Goal: Task Accomplishment & Management: Complete application form

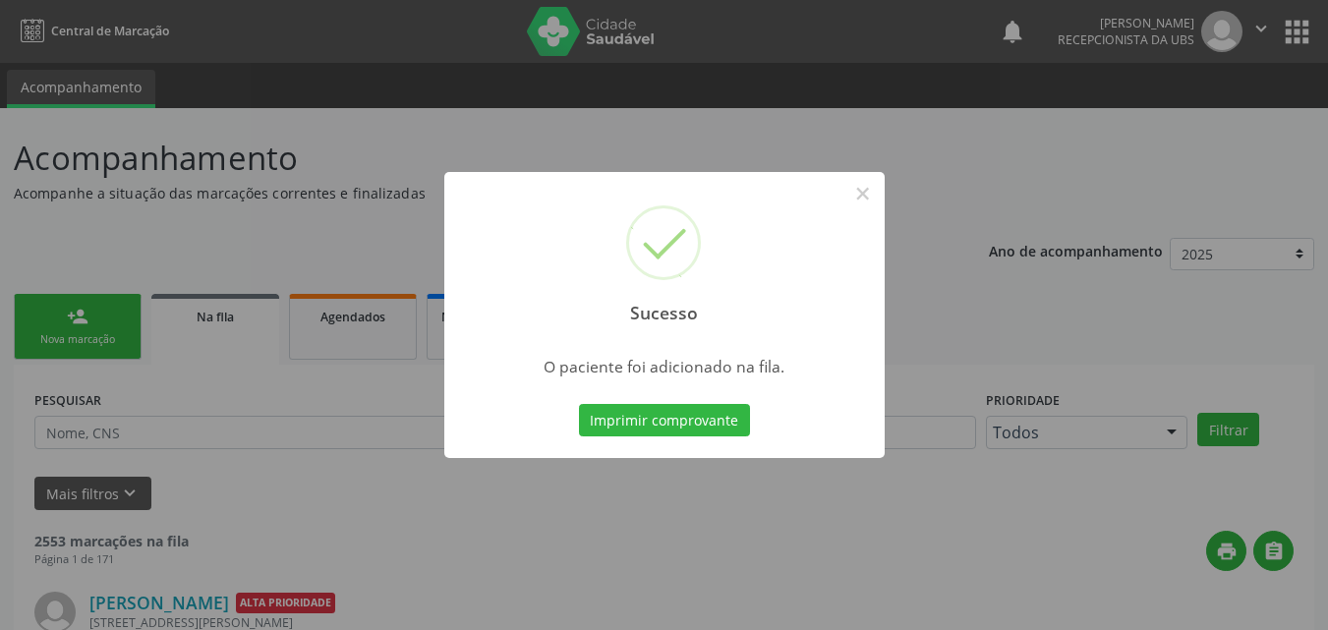
scroll to position [19, 0]
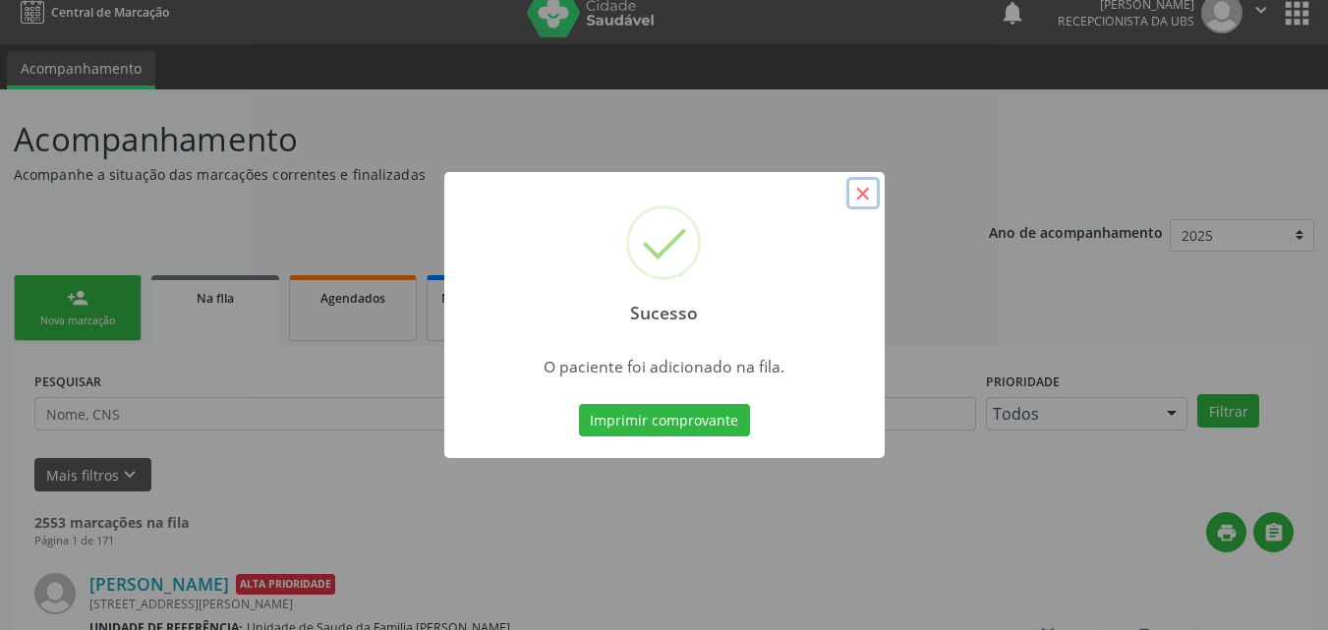
click at [868, 196] on button "×" at bounding box center [863, 193] width 33 height 33
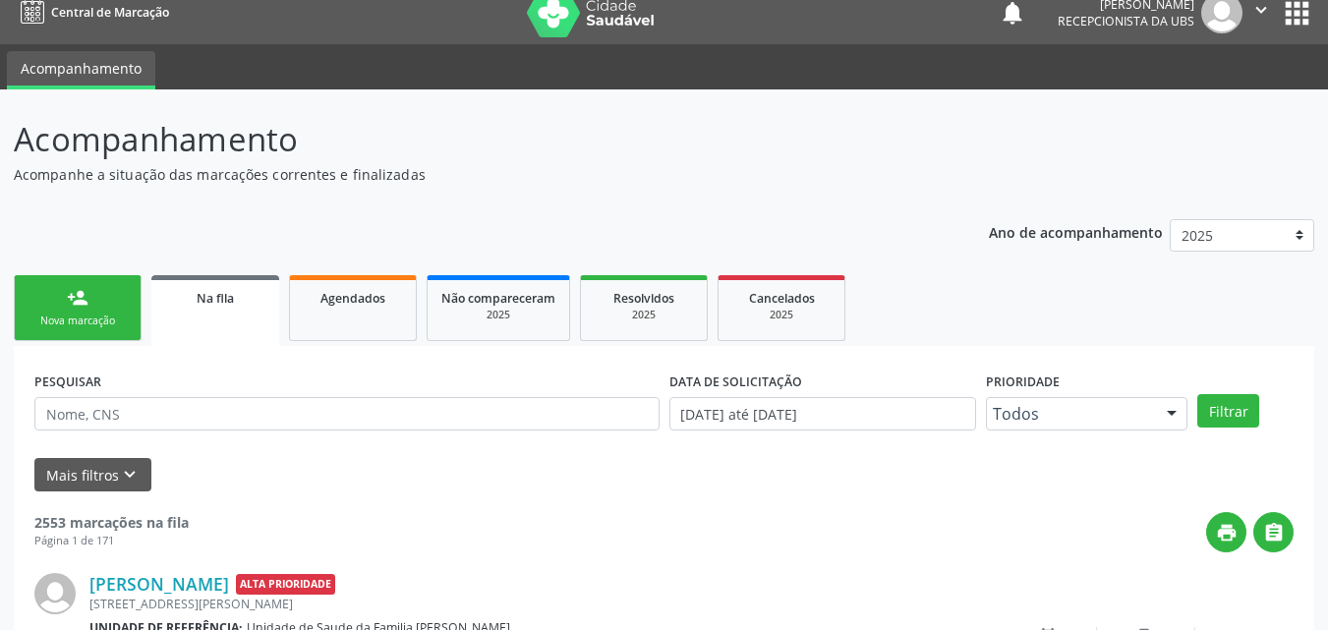
click at [81, 292] on div "person_add" at bounding box center [78, 298] width 22 height 22
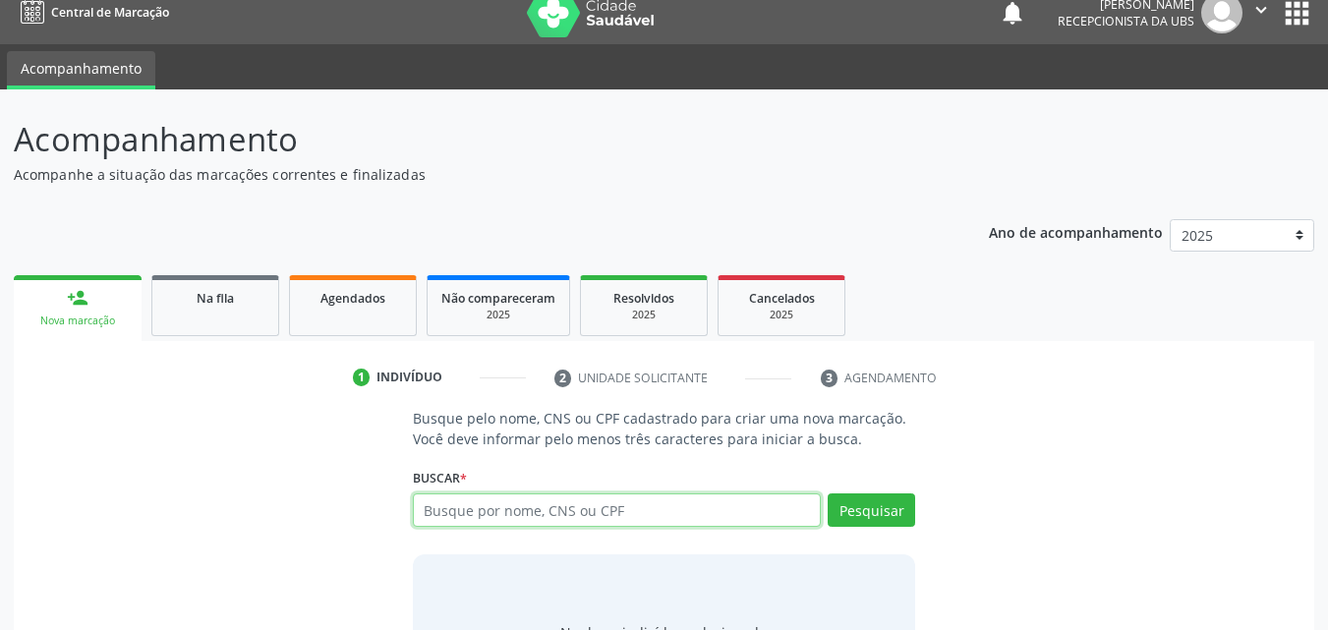
click at [498, 507] on input "text" at bounding box center [617, 510] width 409 height 33
type input "700005675330903"
click at [879, 484] on div "Buscar * Busque por nome, CNS ou CPF Nenhum resultado encontrado para: " " Não …" at bounding box center [664, 501] width 503 height 77
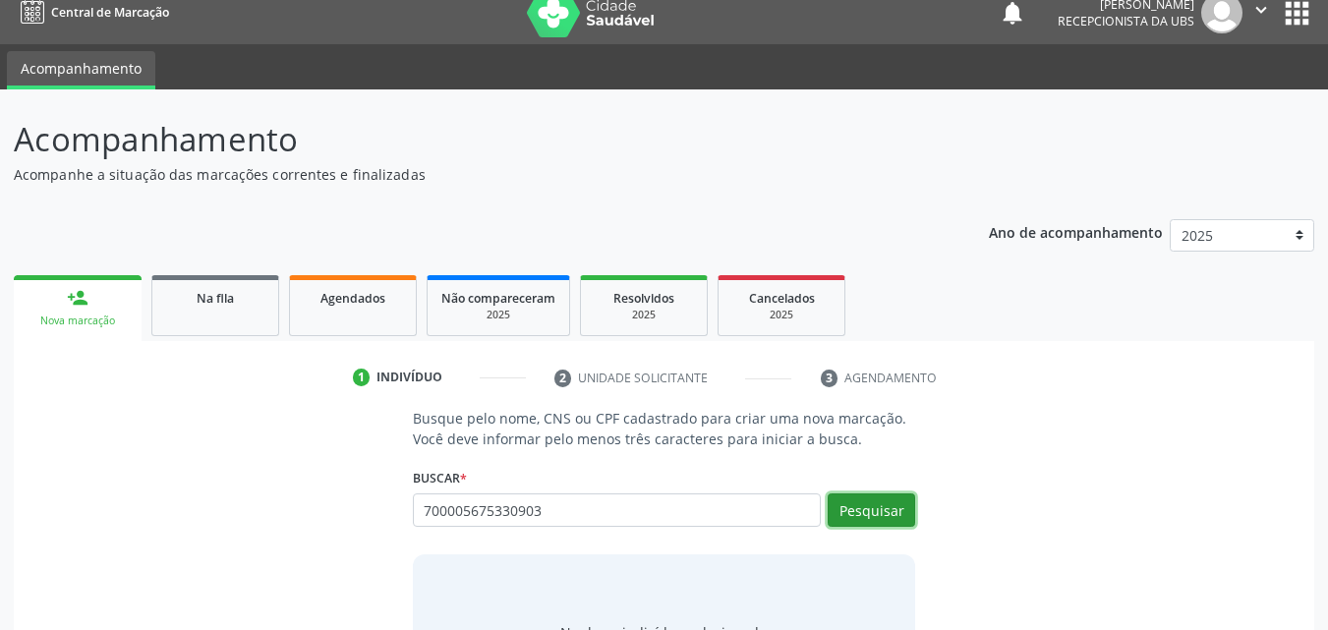
click at [872, 517] on button "Pesquisar" at bounding box center [872, 510] width 88 height 33
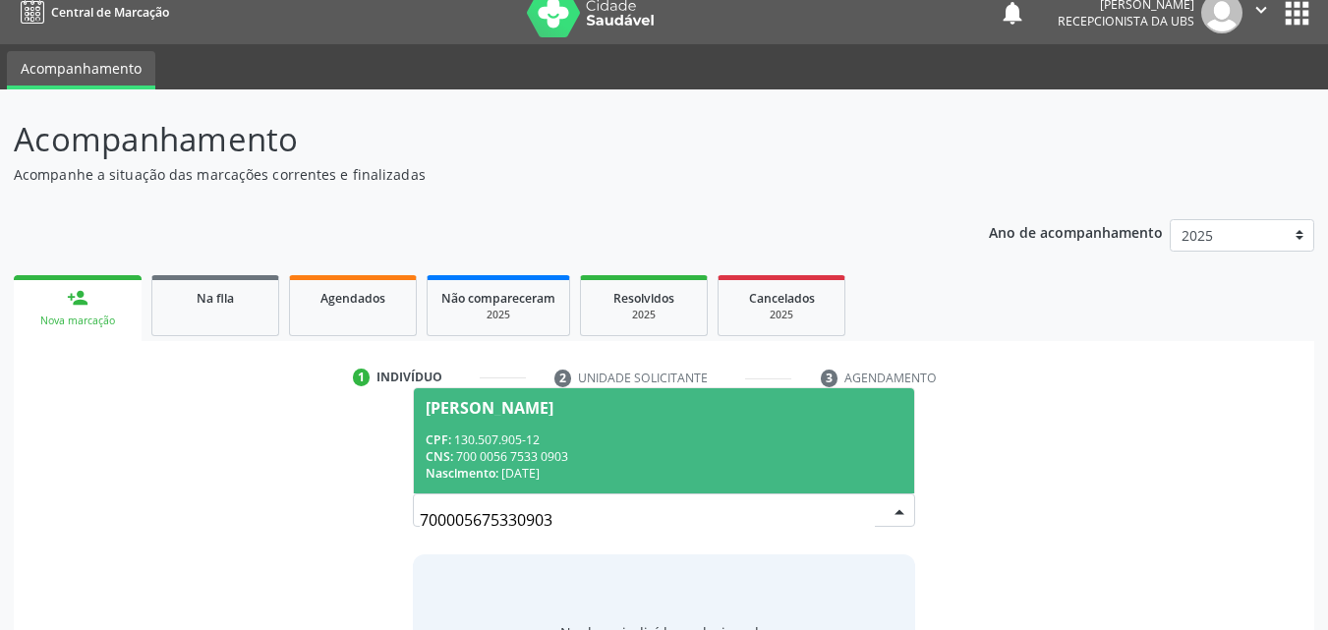
click at [543, 461] on div "CNS: 700 0056 7533 0903" at bounding box center [665, 456] width 478 height 17
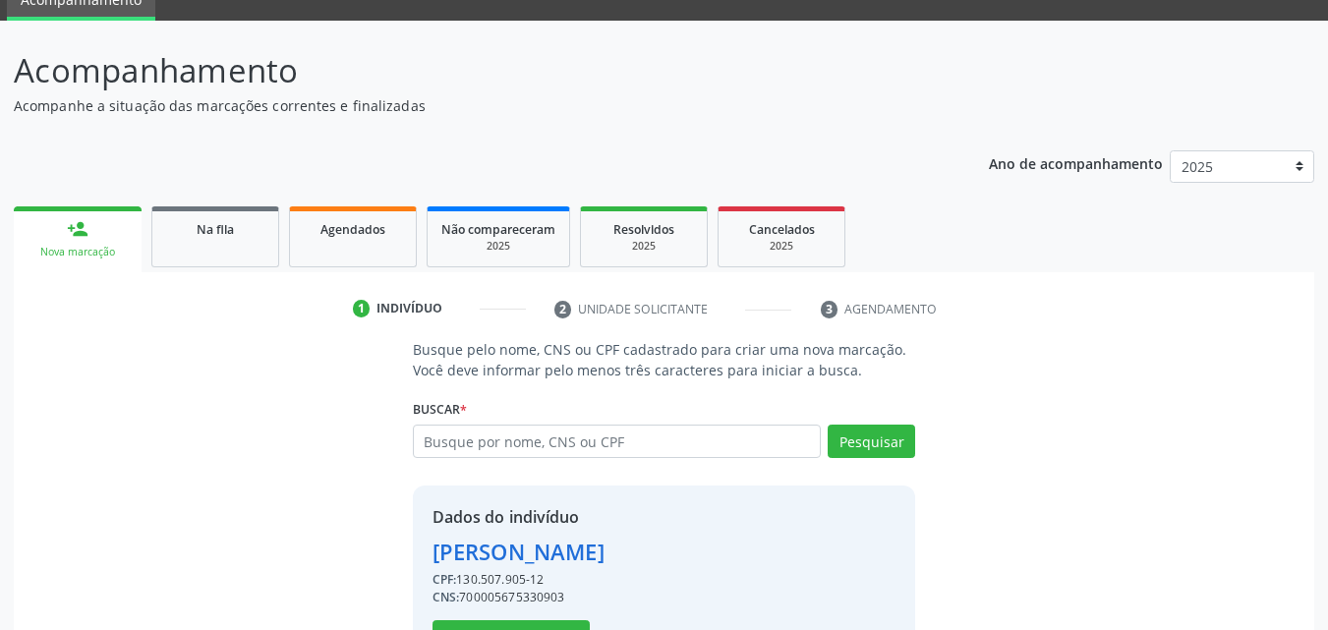
scroll to position [158, 0]
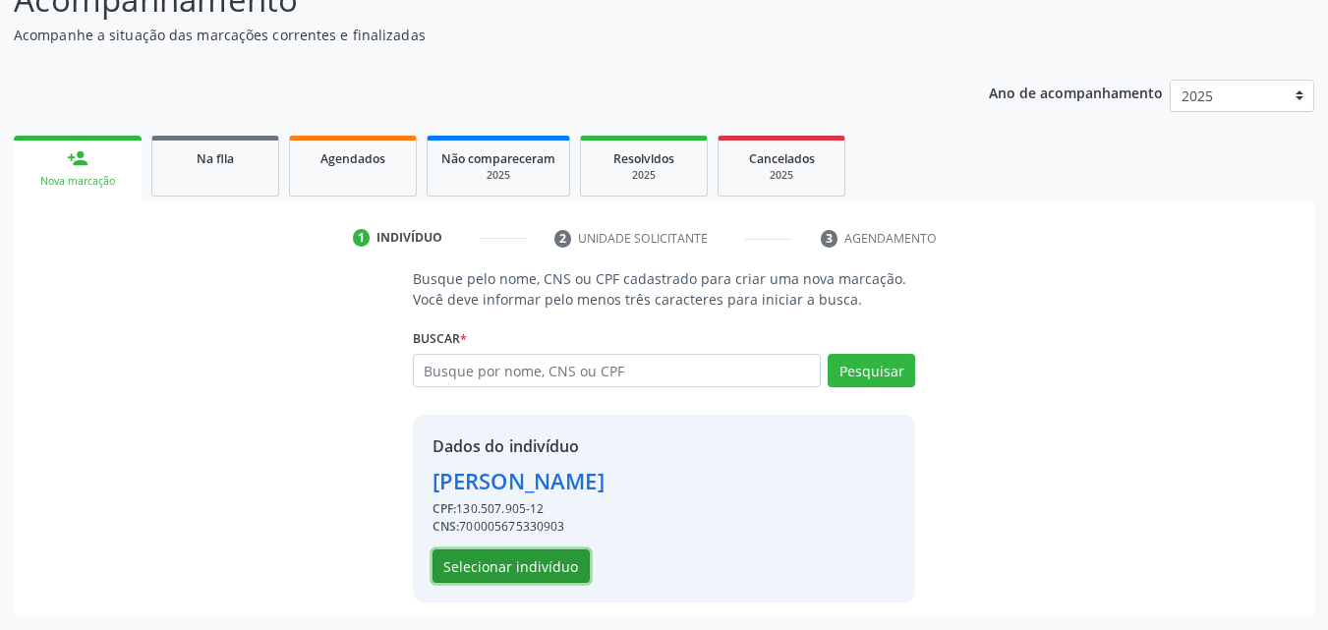
click at [569, 576] on button "Selecionar indivíduo" at bounding box center [511, 566] width 157 height 33
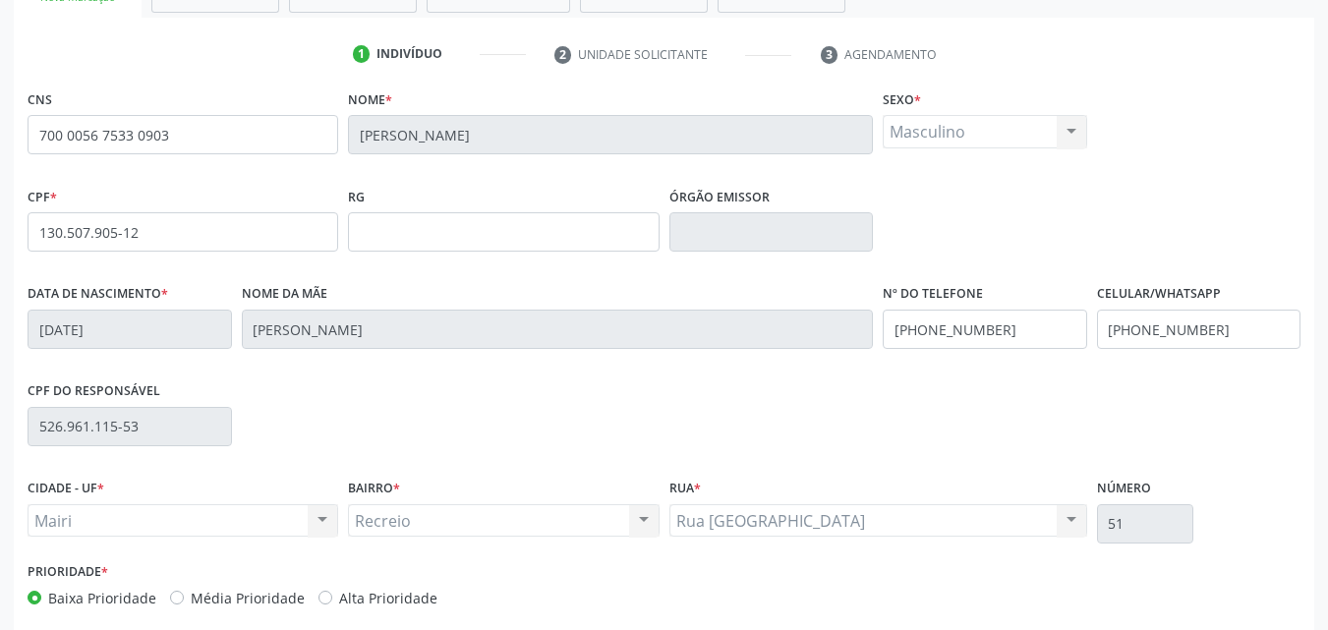
scroll to position [355, 0]
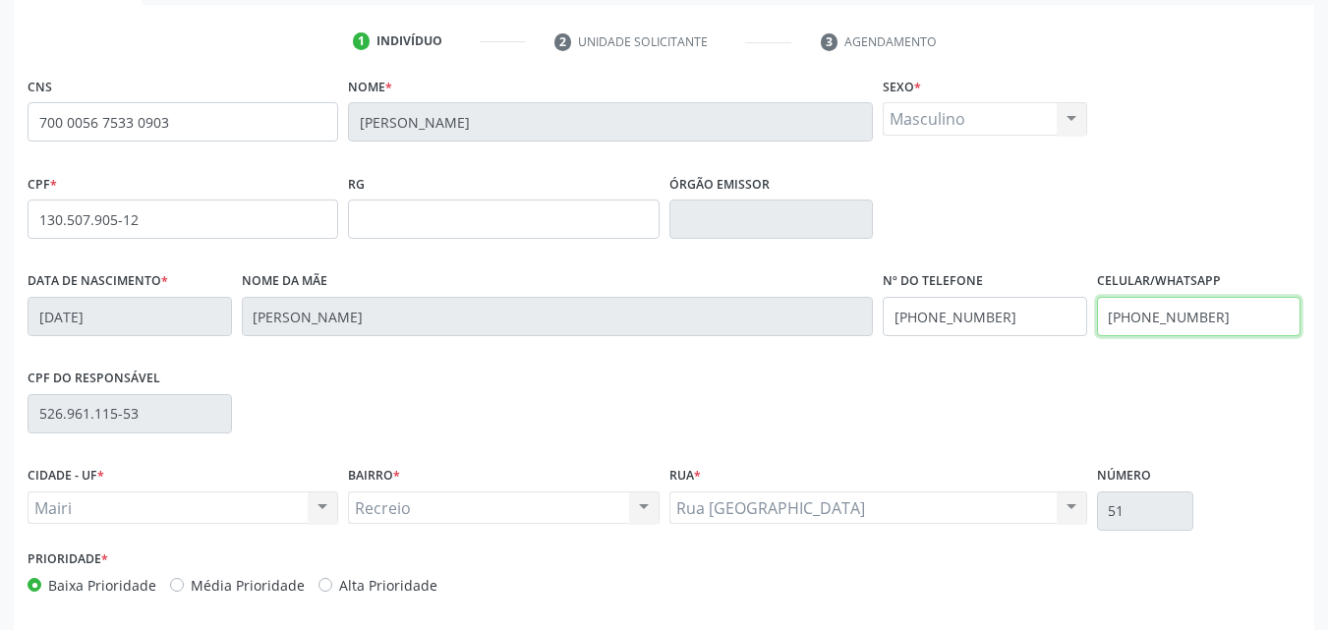
click at [1233, 322] on input "[PHONE_NUMBER]" at bounding box center [1199, 316] width 205 height 39
click at [1231, 329] on input "[PHONE_NUMBER]" at bounding box center [1199, 316] width 205 height 39
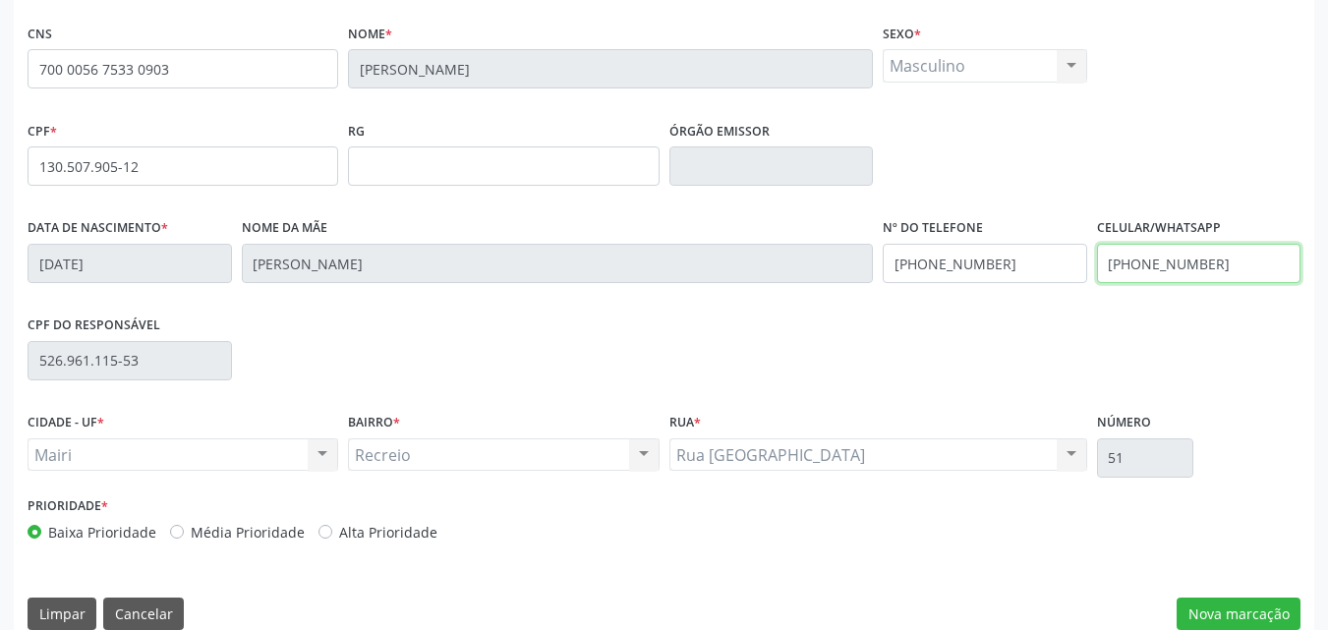
scroll to position [436, 0]
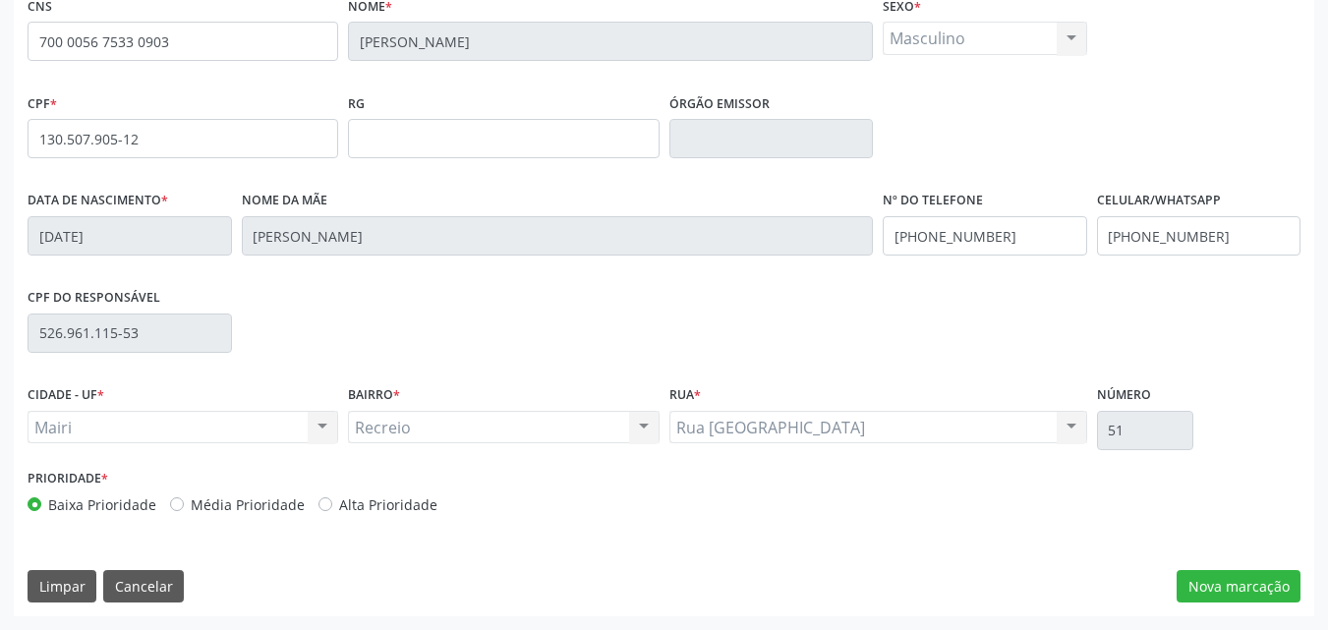
click at [339, 509] on label "Alta Prioridade" at bounding box center [388, 505] width 98 height 21
click at [332, 509] on input "Alta Prioridade" at bounding box center [326, 504] width 14 height 18
radio input "true"
click at [1216, 581] on button "Nova marcação" at bounding box center [1239, 586] width 124 height 33
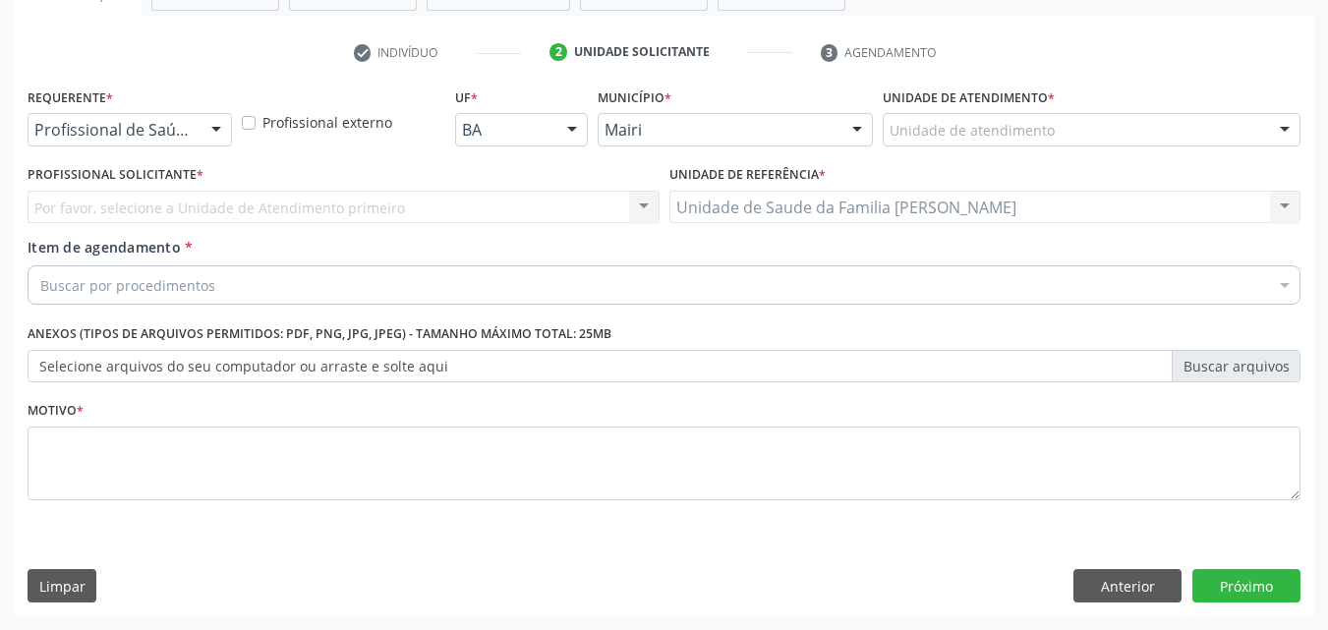
scroll to position [344, 0]
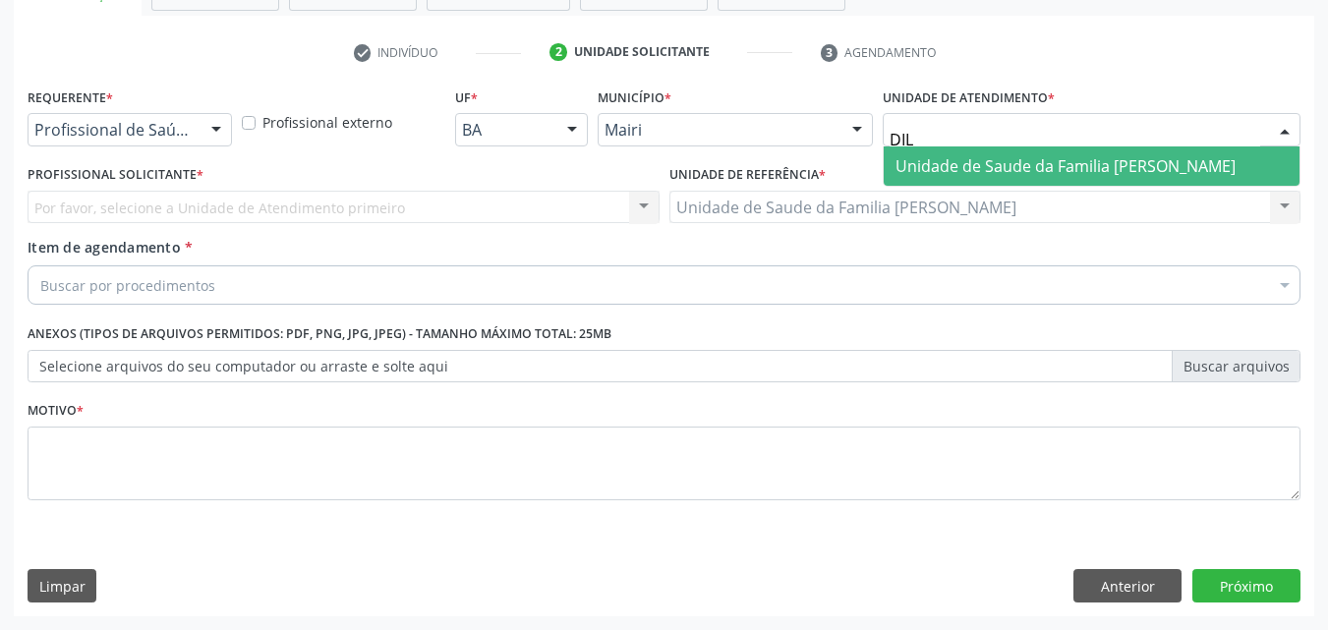
type input "DILT"
click at [990, 162] on span "Unidade de Saude da Familia [PERSON_NAME]" at bounding box center [1066, 166] width 340 height 22
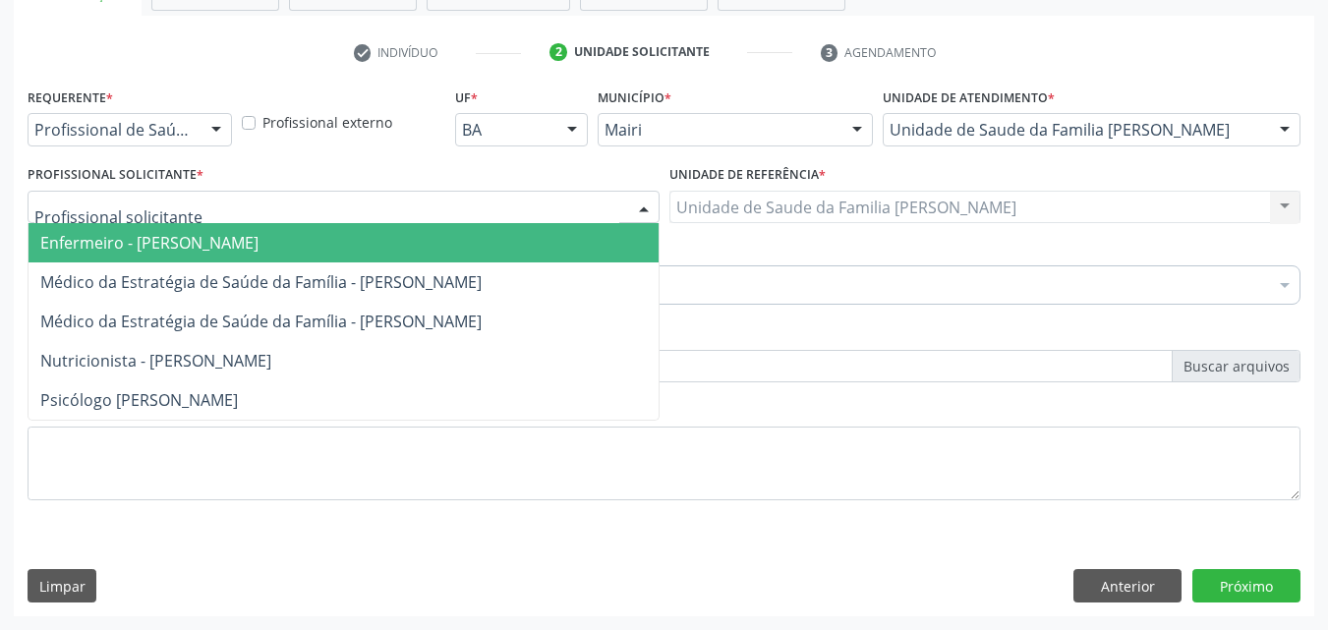
click at [137, 205] on input "text" at bounding box center [326, 217] width 585 height 39
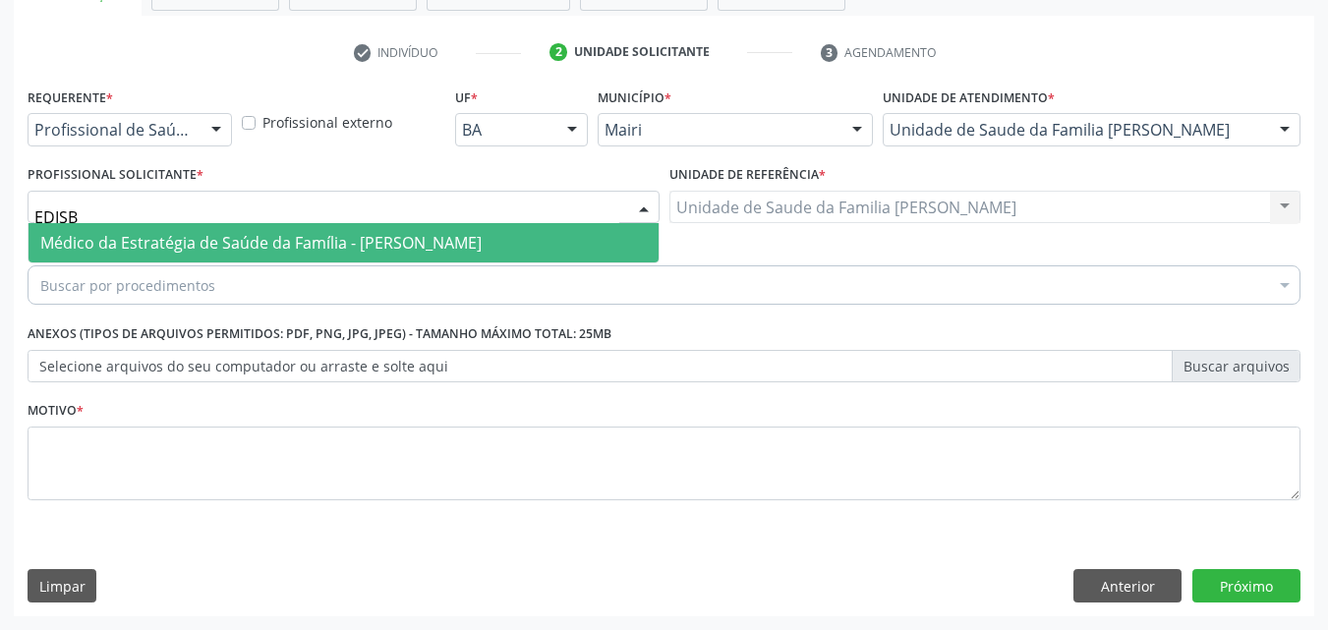
type input "EDISBE"
click at [180, 237] on span "Médico da Estratégia de Saúde da Família - [PERSON_NAME]" at bounding box center [260, 243] width 441 height 22
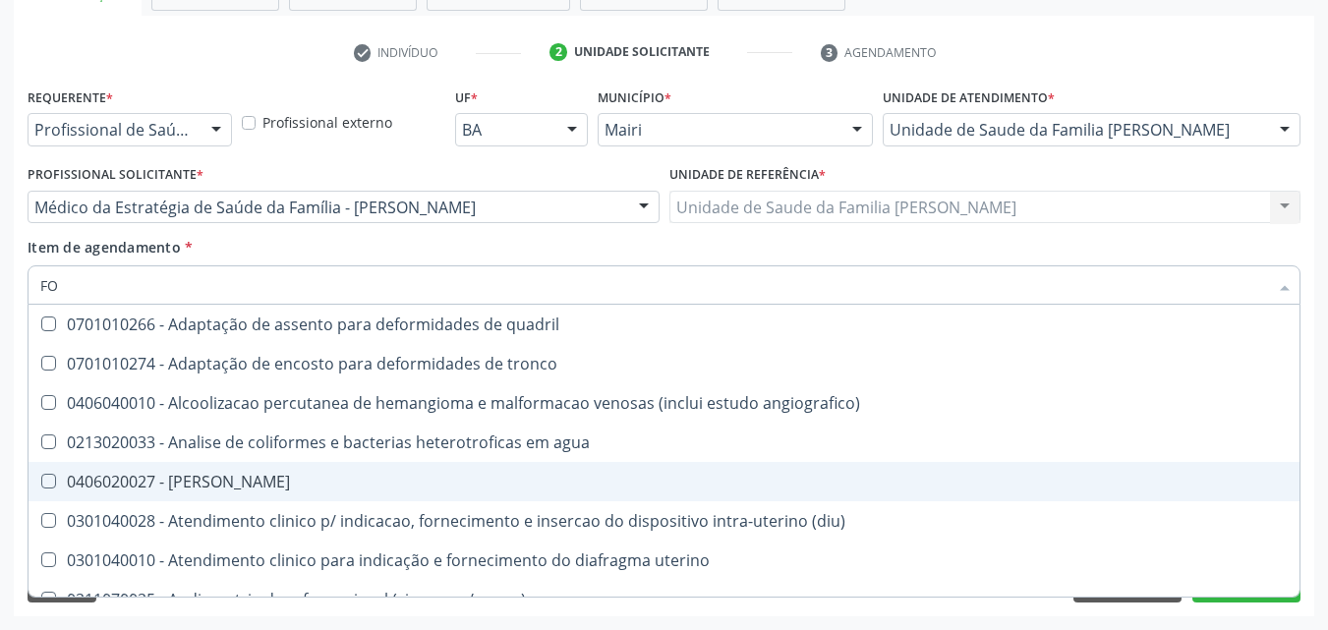
type input "FON"
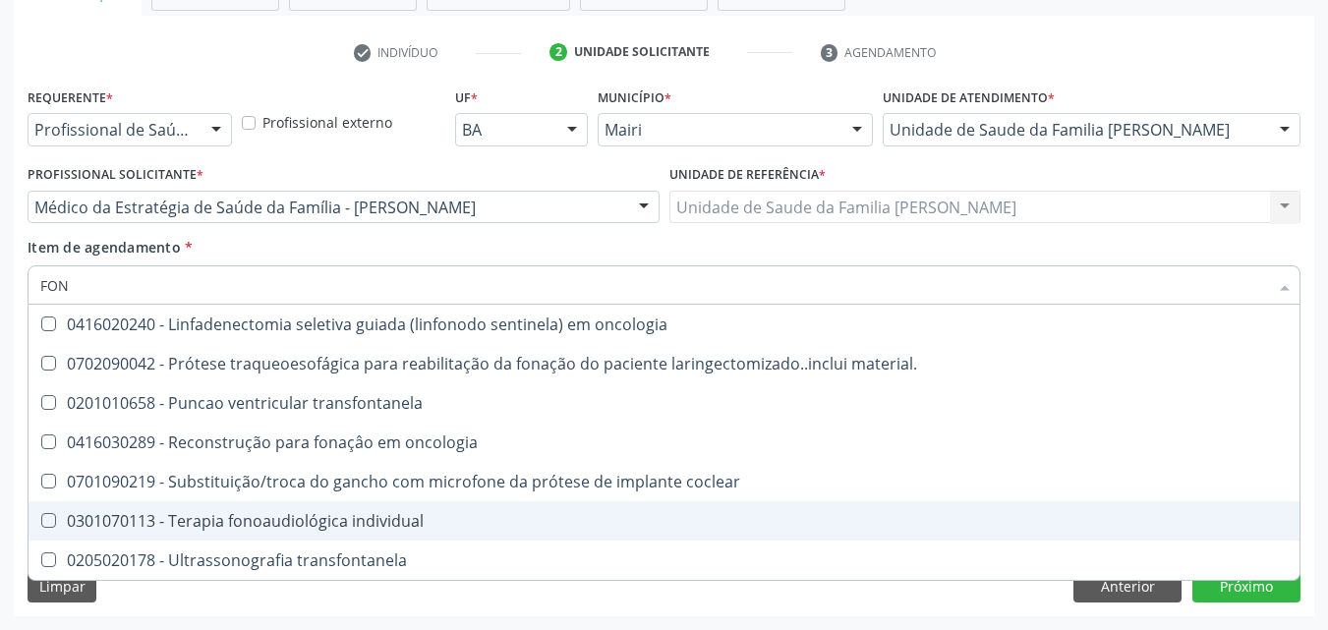
click at [431, 511] on span "0301070113 - Terapia fonoaudiológica individual" at bounding box center [664, 520] width 1271 height 39
click at [237, 513] on div "0301070113 - Terapia fonoaudiológica individual" at bounding box center [664, 521] width 1248 height 16
click at [244, 535] on span "0301070113 - Terapia fonoaudiológica individual" at bounding box center [664, 520] width 1271 height 39
checkbox individual "true"
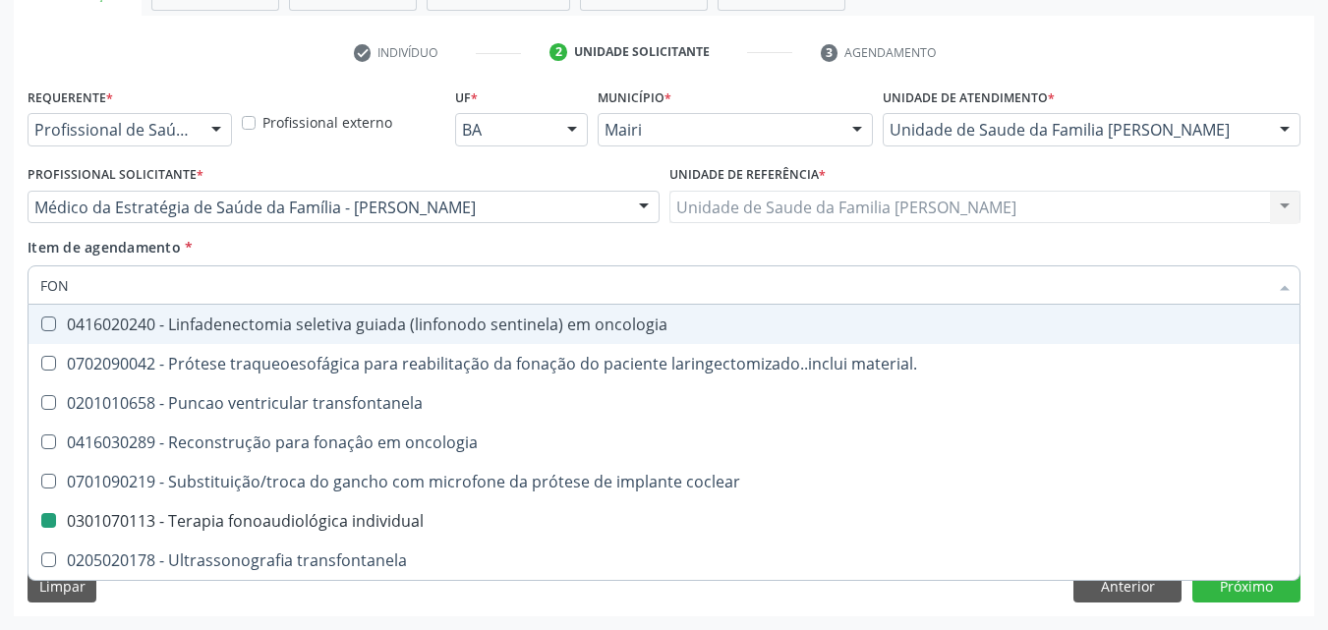
click at [620, 177] on div "Profissional Solicitante * Médico da Estratégia de Saúde da Família - [PERSON_N…" at bounding box center [344, 191] width 632 height 63
checkbox material\ "true"
checkbox individual "false"
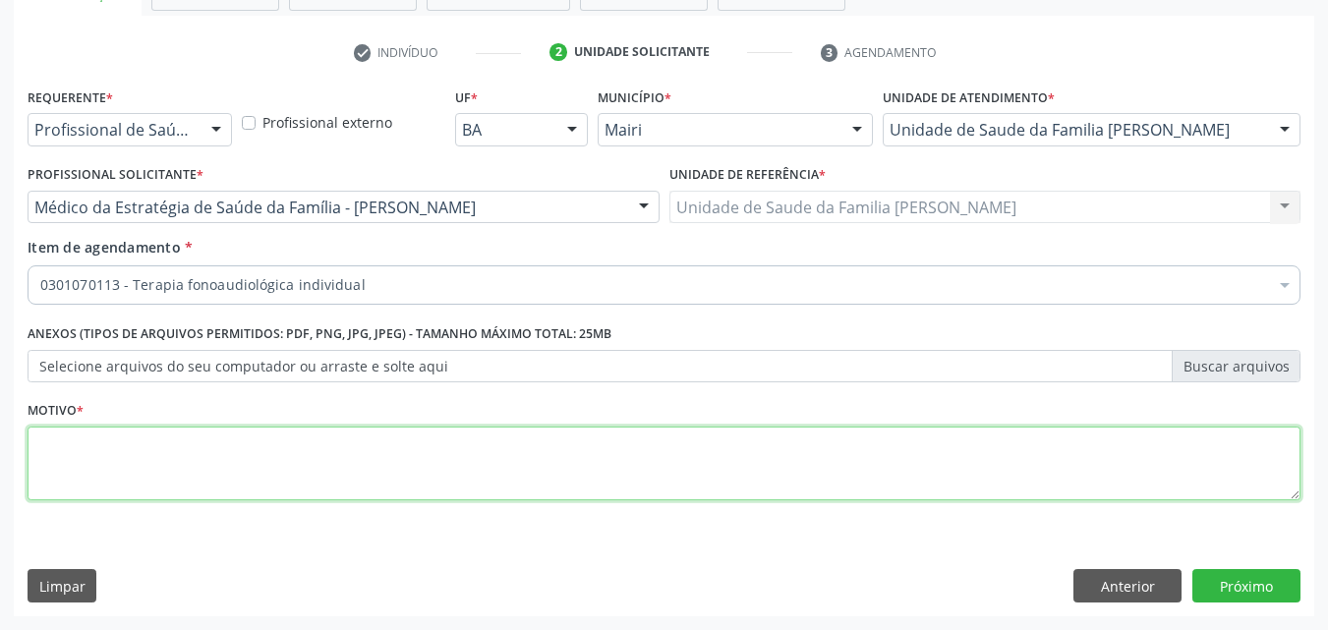
click at [96, 454] on textarea at bounding box center [664, 464] width 1273 height 75
type textarea "DIFICULDADE DE FALA"
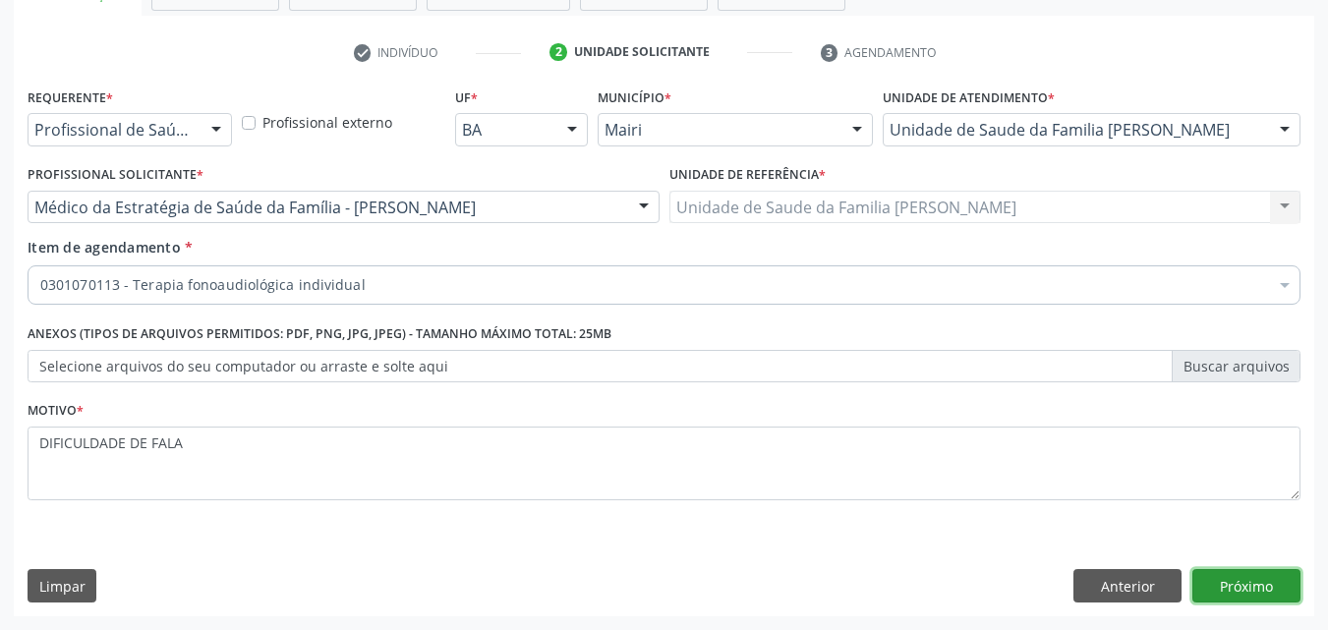
click at [1270, 590] on button "Próximo" at bounding box center [1247, 585] width 108 height 33
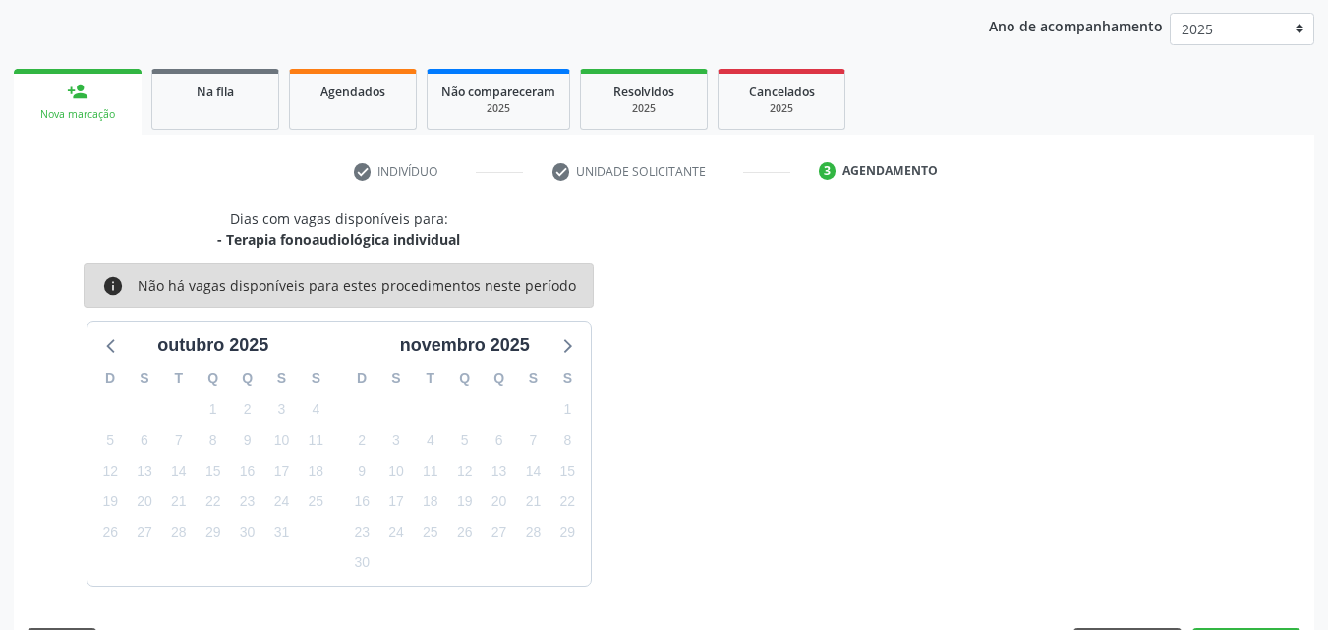
scroll to position [283, 0]
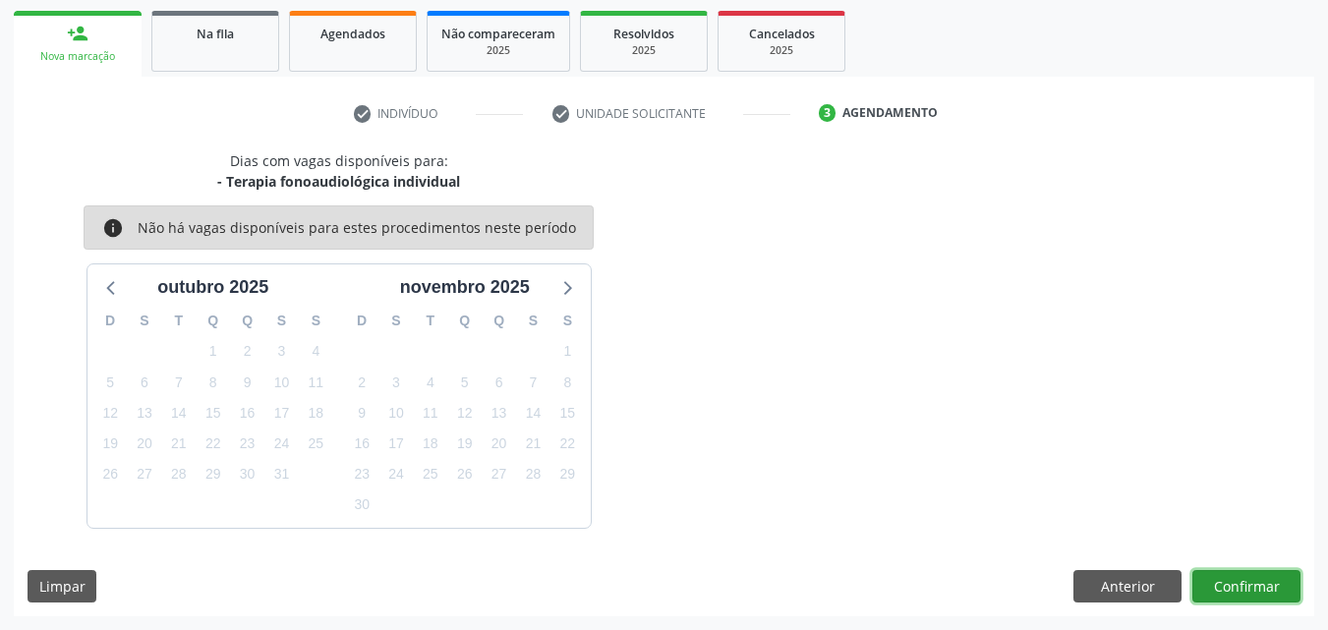
click at [1277, 600] on button "Confirmar" at bounding box center [1247, 586] width 108 height 33
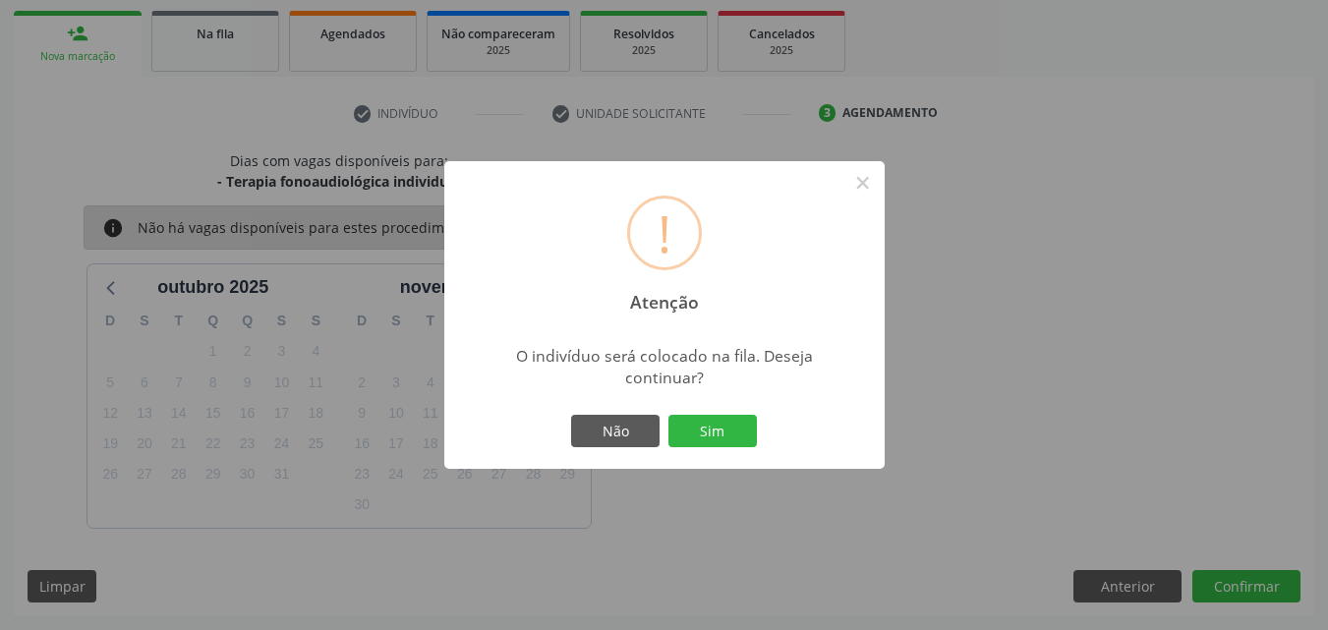
drag, startPoint x: 706, startPoint y: 428, endPoint x: 593, endPoint y: 379, distance: 123.3
click at [693, 422] on button "Sim" at bounding box center [713, 431] width 88 height 33
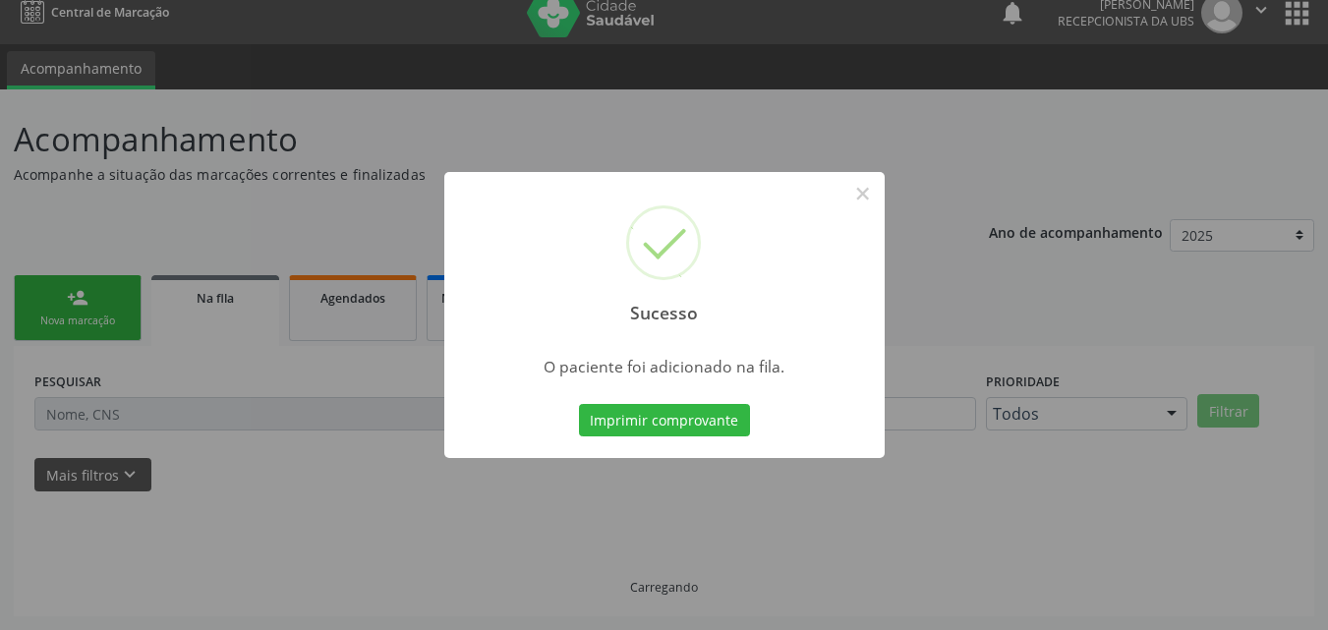
scroll to position [19, 0]
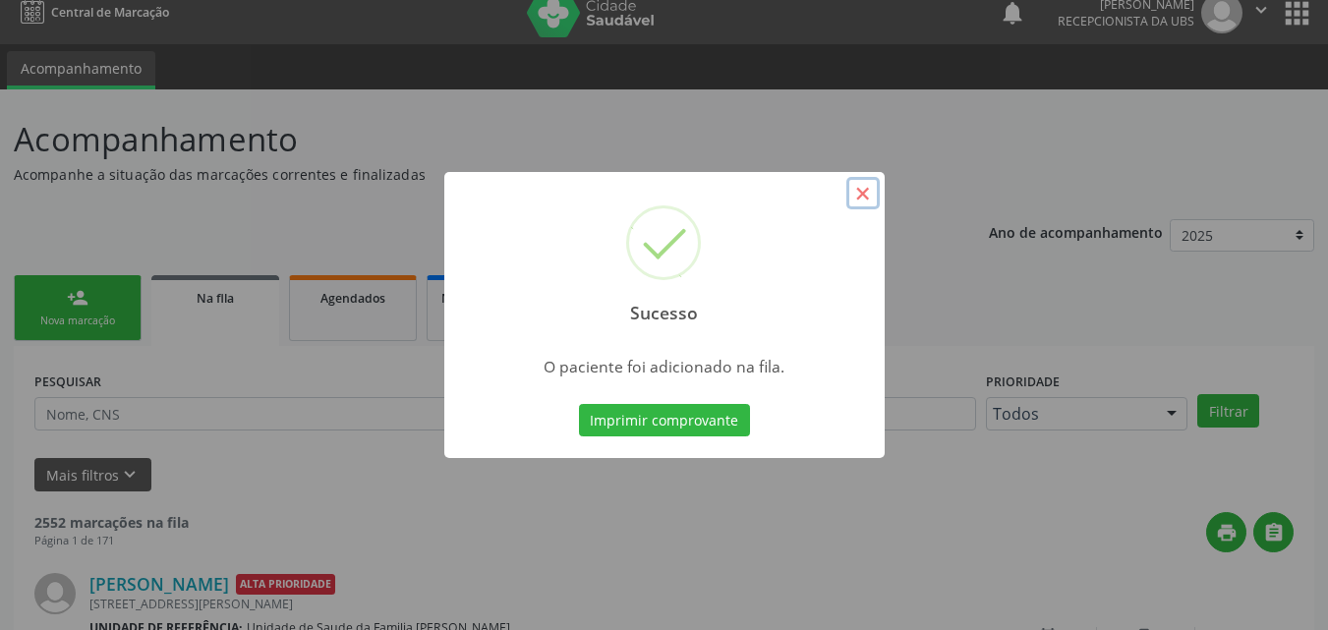
click at [853, 200] on button "×" at bounding box center [863, 193] width 33 height 33
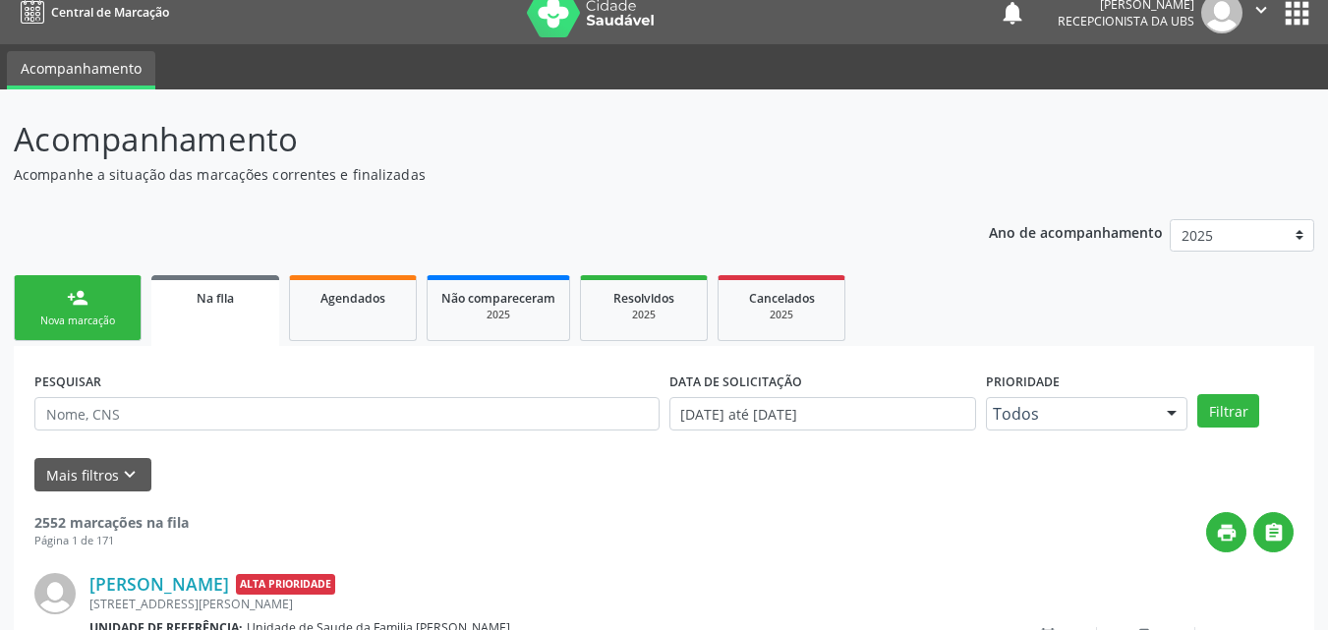
click at [109, 320] on div "Nova marcação" at bounding box center [78, 321] width 98 height 15
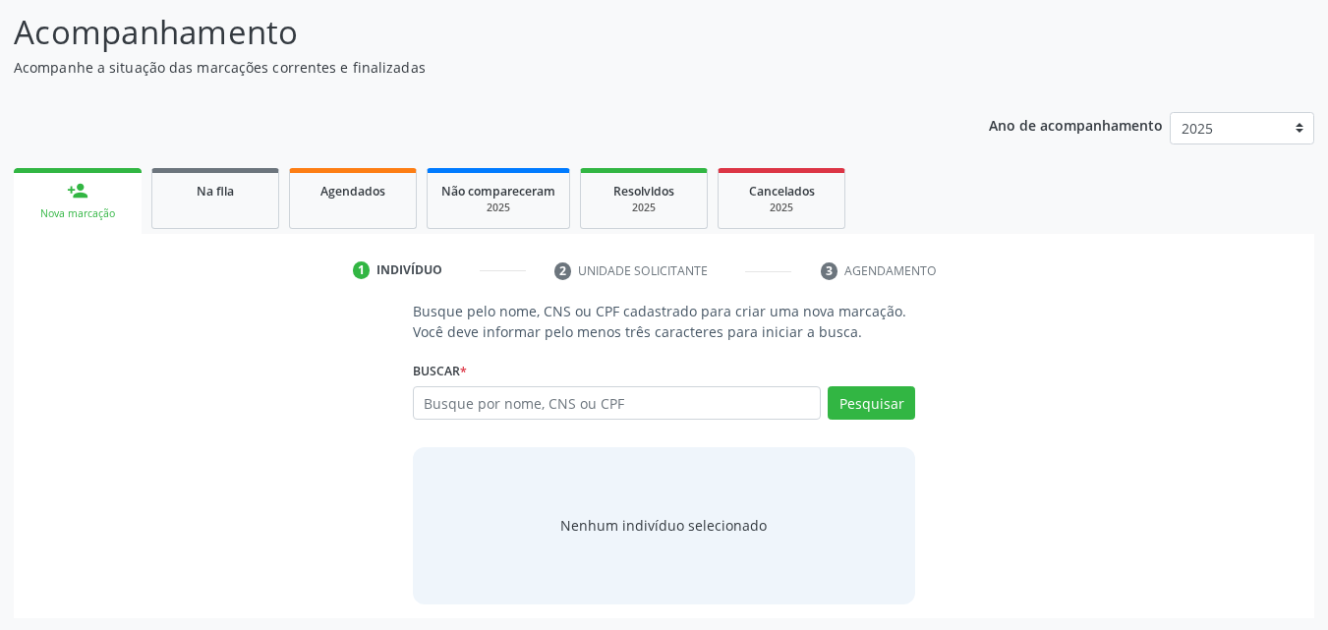
scroll to position [128, 0]
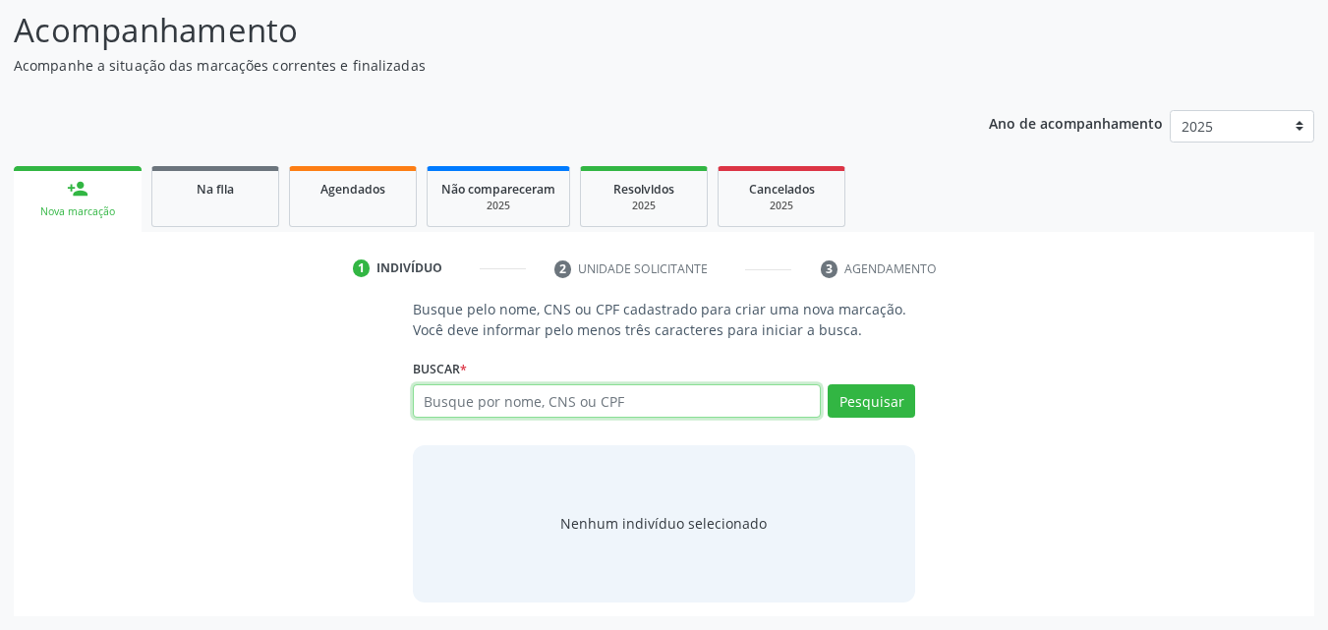
click at [449, 406] on input "text" at bounding box center [617, 400] width 409 height 33
paste input "705003214853452"
type input "705003214853452"
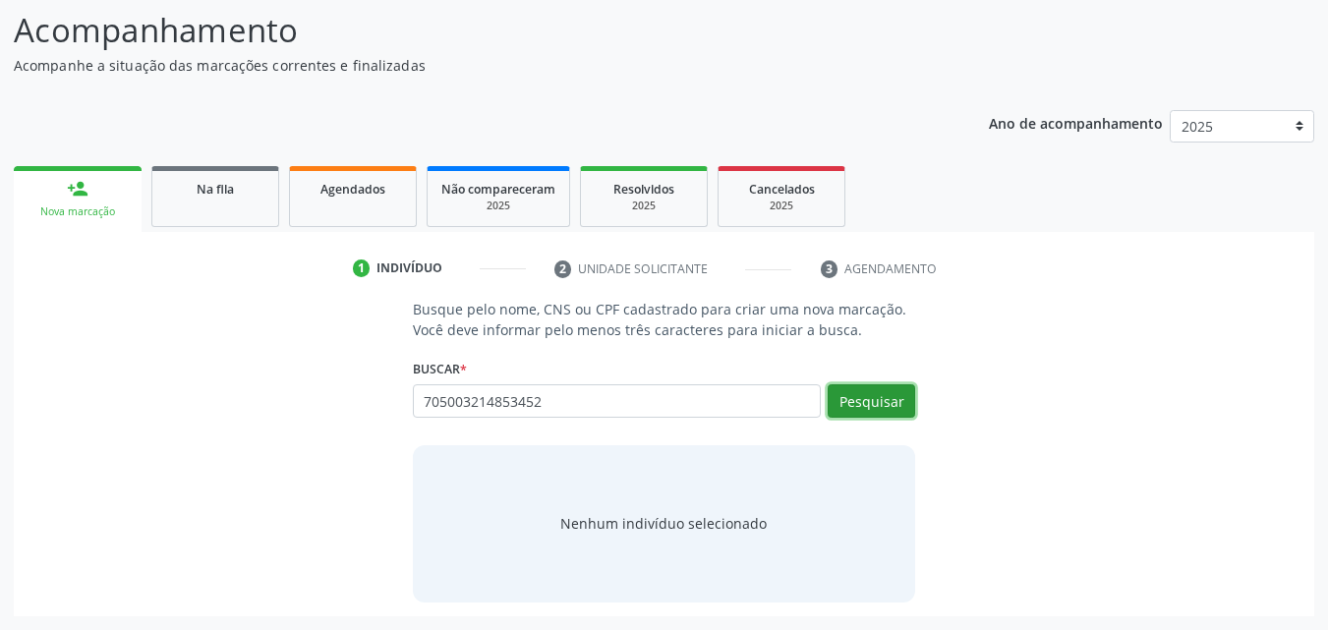
click at [912, 408] on button "Pesquisar" at bounding box center [872, 400] width 88 height 33
type input "705003214853452"
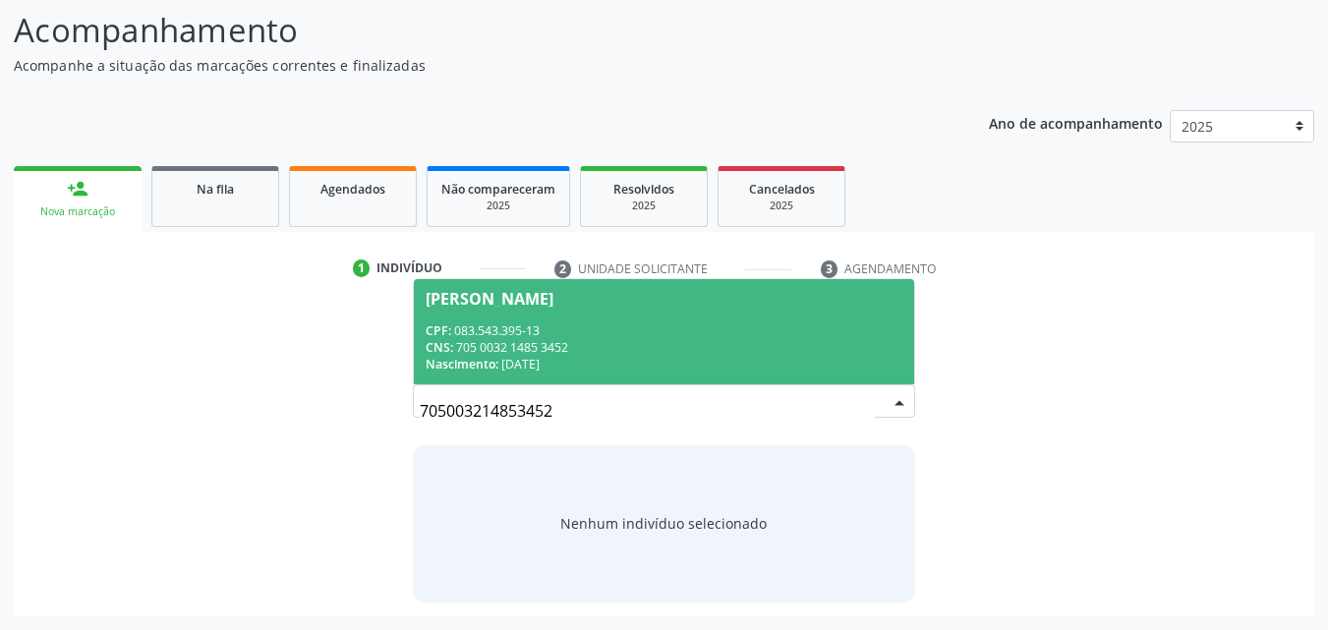
click at [723, 309] on span "[PERSON_NAME] CPF: 083.543.395-13 CNS: 705 0032 1485 3452 Nascimento: 21[DATE]" at bounding box center [664, 331] width 501 height 105
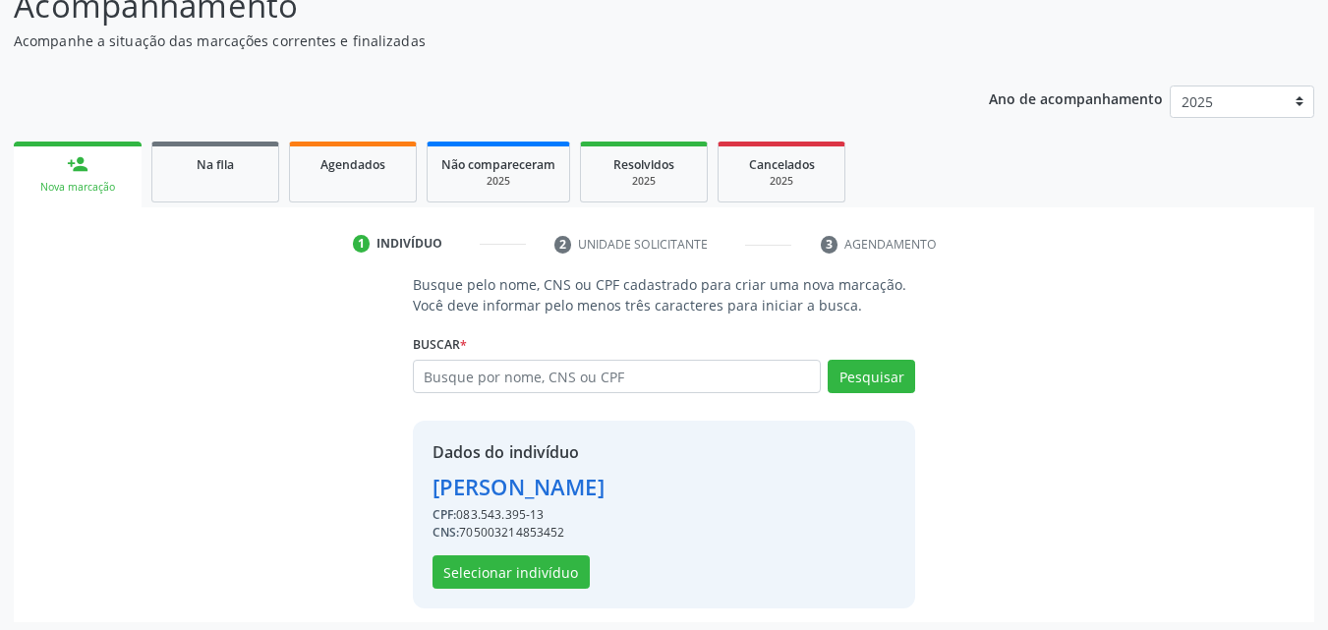
scroll to position [158, 0]
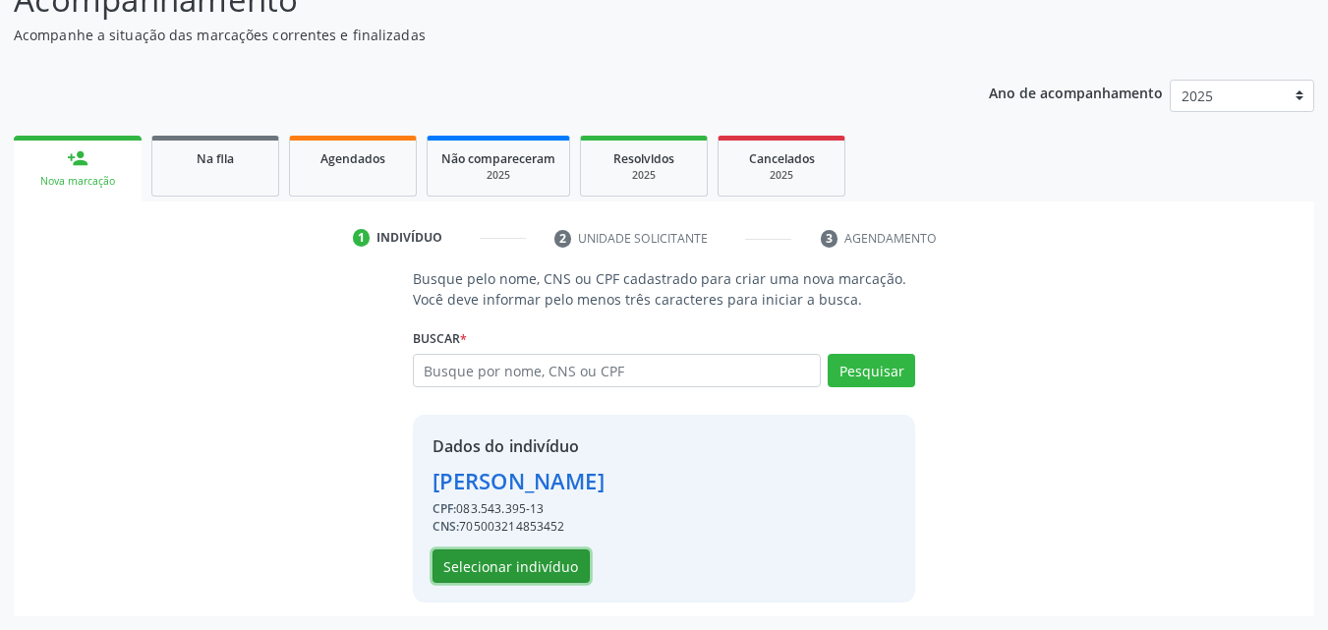
click at [471, 580] on button "Selecionar indivíduo" at bounding box center [511, 566] width 157 height 33
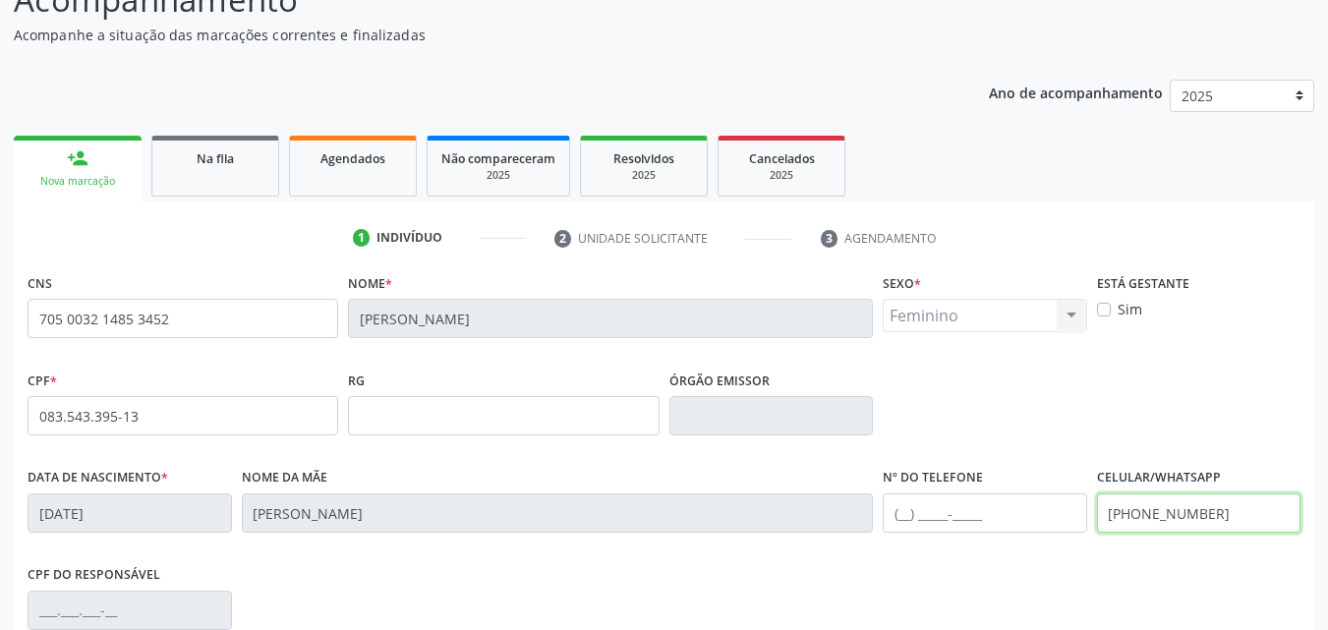
click at [1247, 513] on input "[PHONE_NUMBER]" at bounding box center [1199, 513] width 205 height 39
type input "("
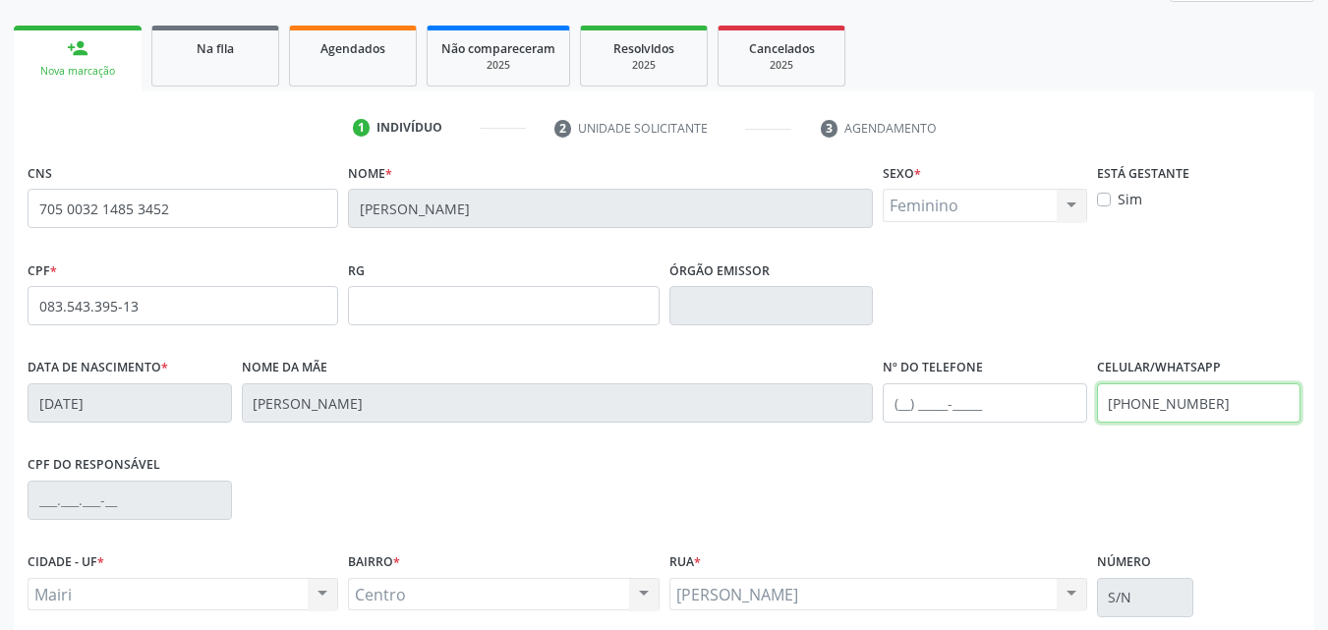
scroll to position [436, 0]
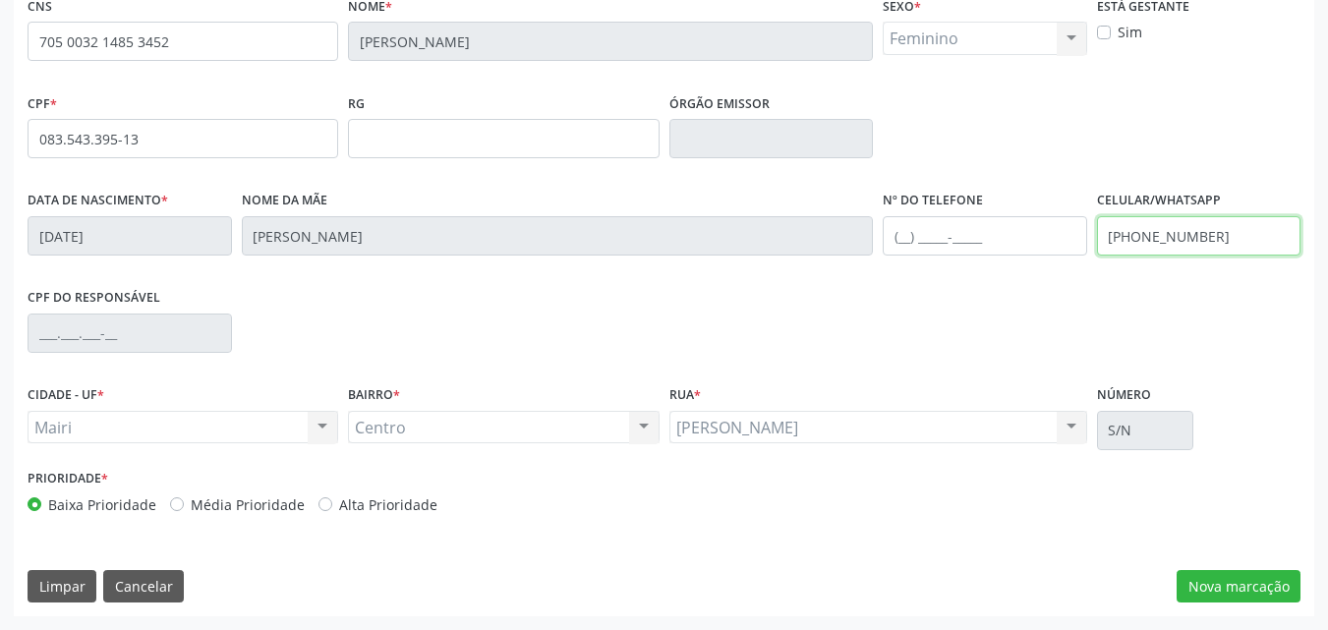
type input "[PHONE_NUMBER]"
click at [339, 506] on label "Alta Prioridade" at bounding box center [388, 505] width 98 height 21
click at [332, 506] on input "Alta Prioridade" at bounding box center [326, 504] width 14 height 18
radio input "true"
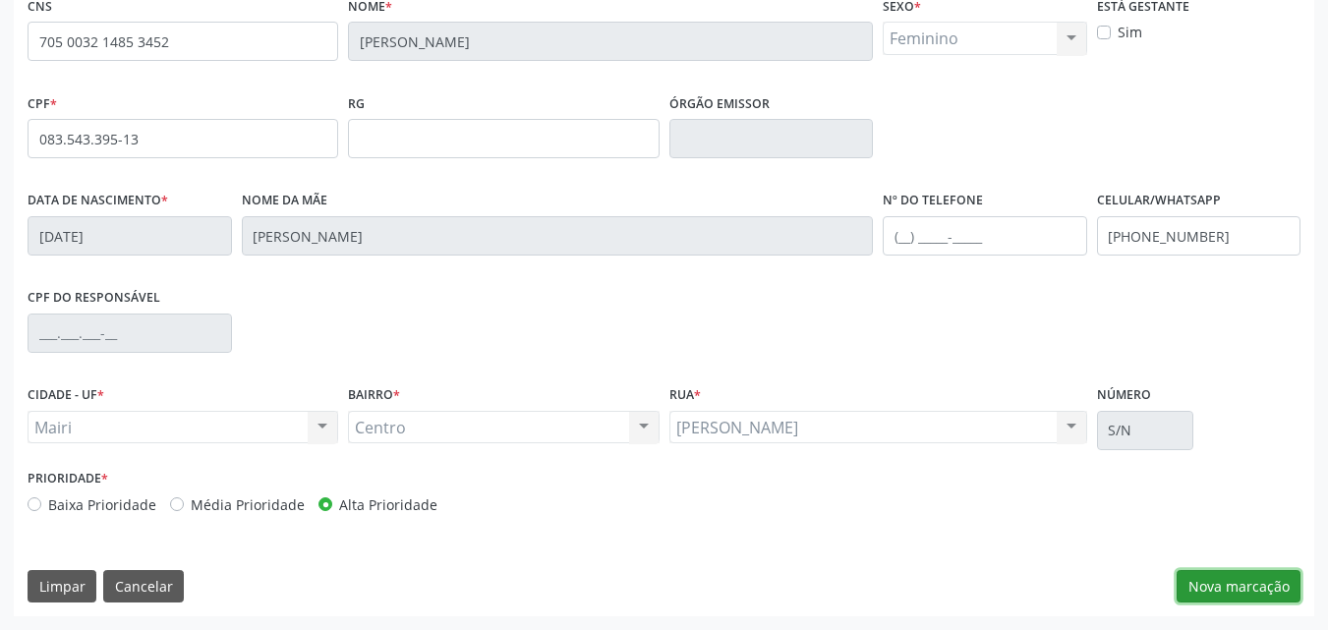
click at [1263, 595] on button "Nova marcação" at bounding box center [1239, 586] width 124 height 33
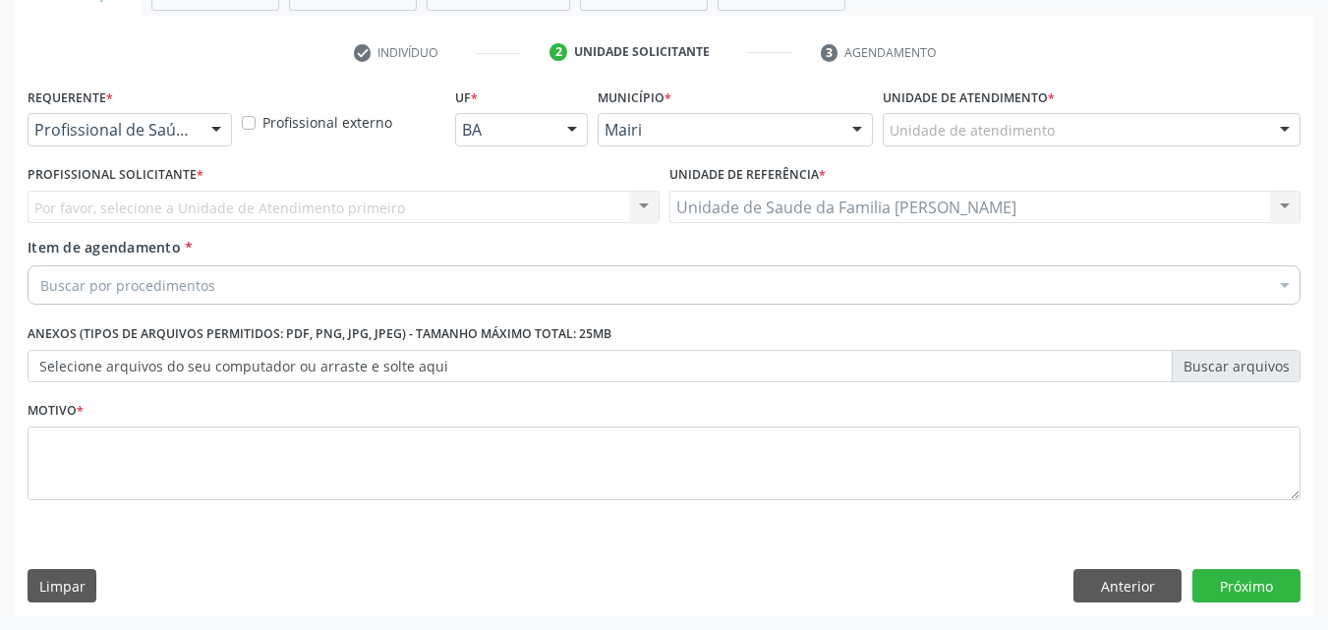
scroll to position [344, 0]
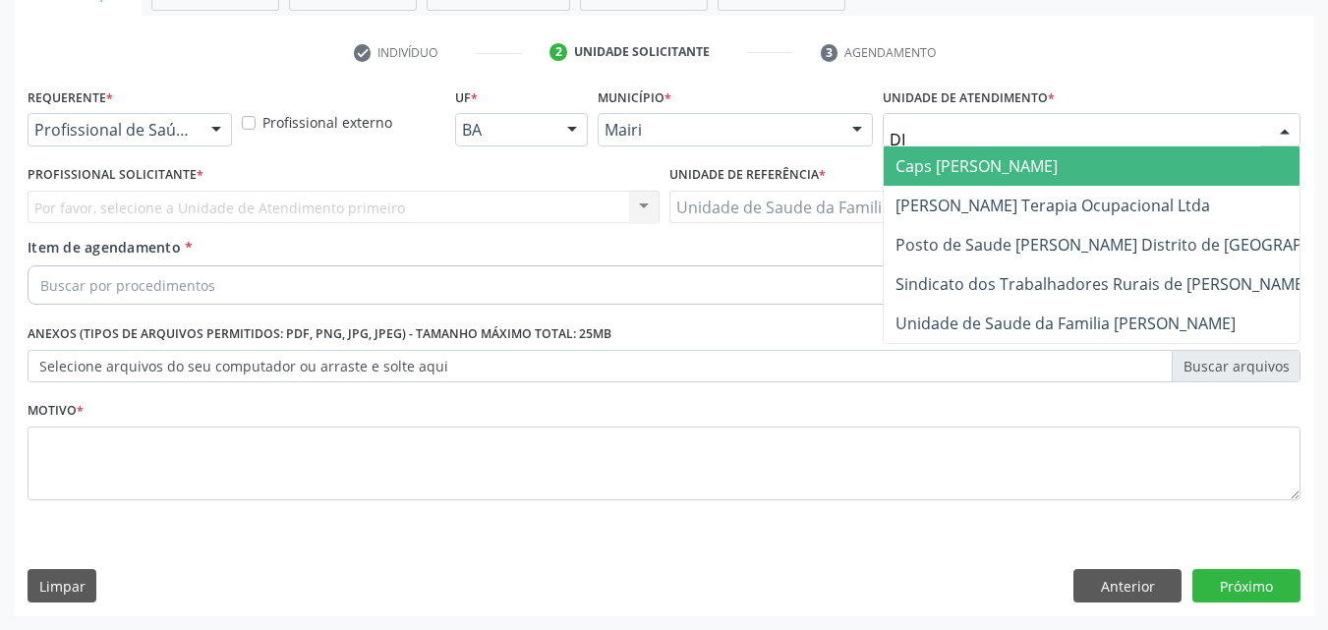
type input "DIL"
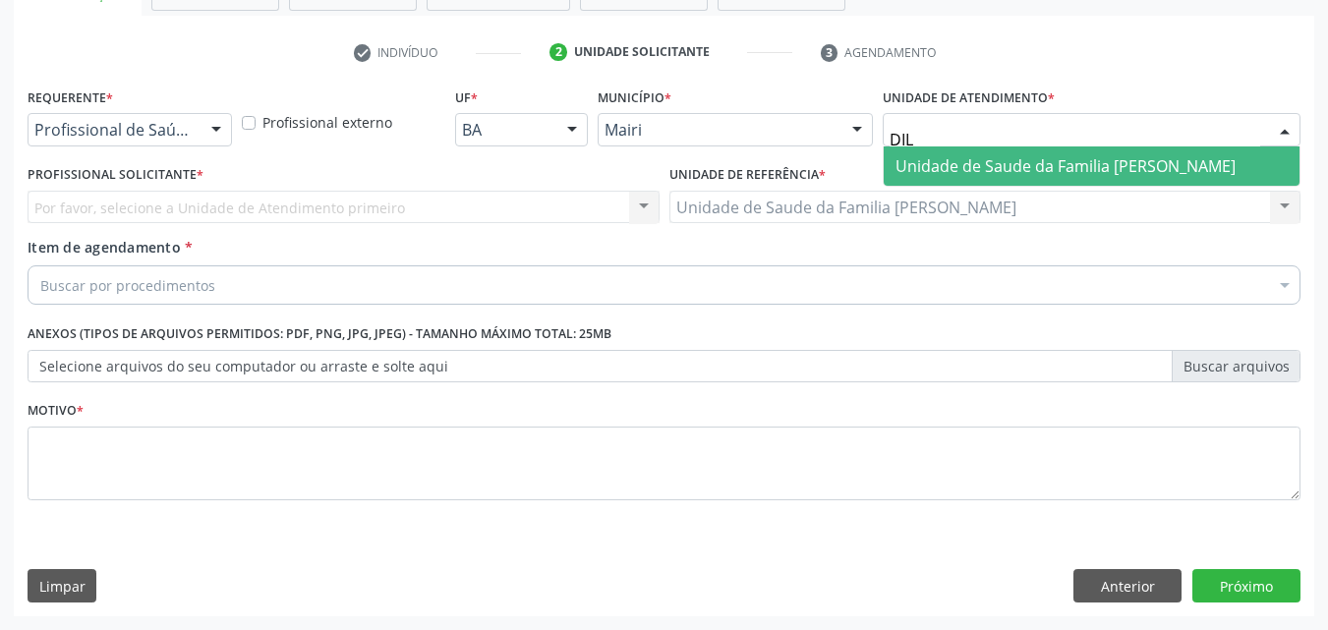
click at [1043, 164] on span "Unidade de Saude da Familia [PERSON_NAME]" at bounding box center [1066, 166] width 340 height 22
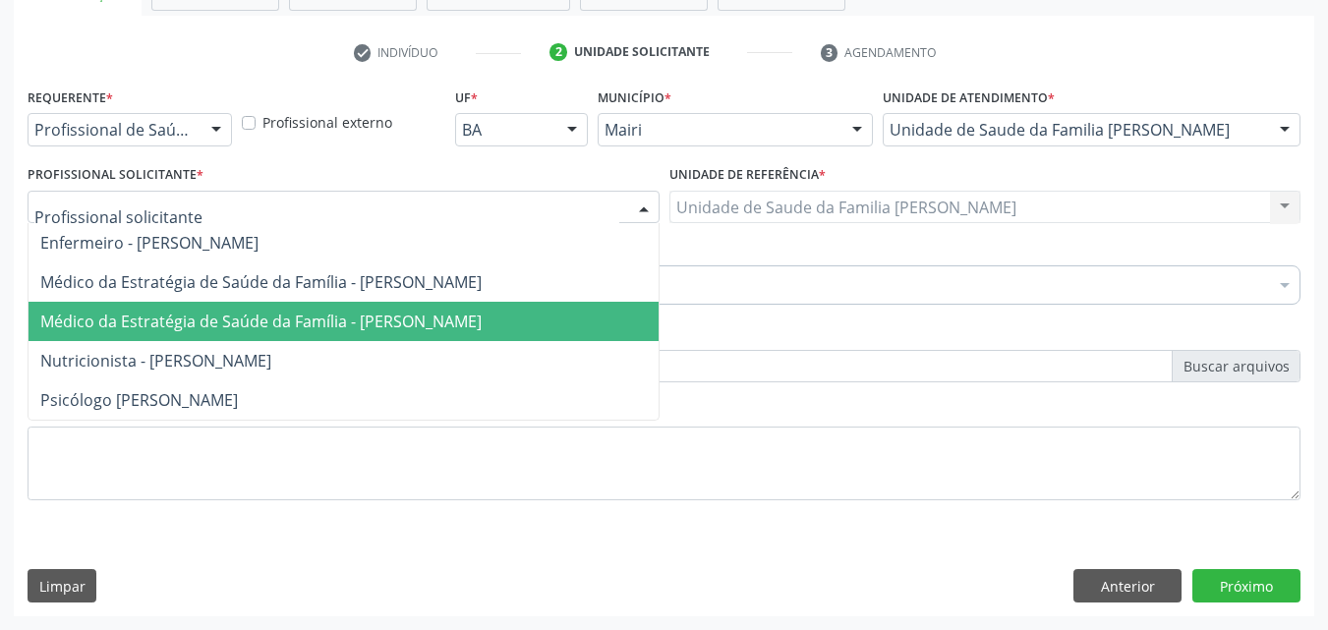
click at [132, 306] on span "Médico da Estratégia de Saúde da Família - [PERSON_NAME]" at bounding box center [344, 321] width 630 height 39
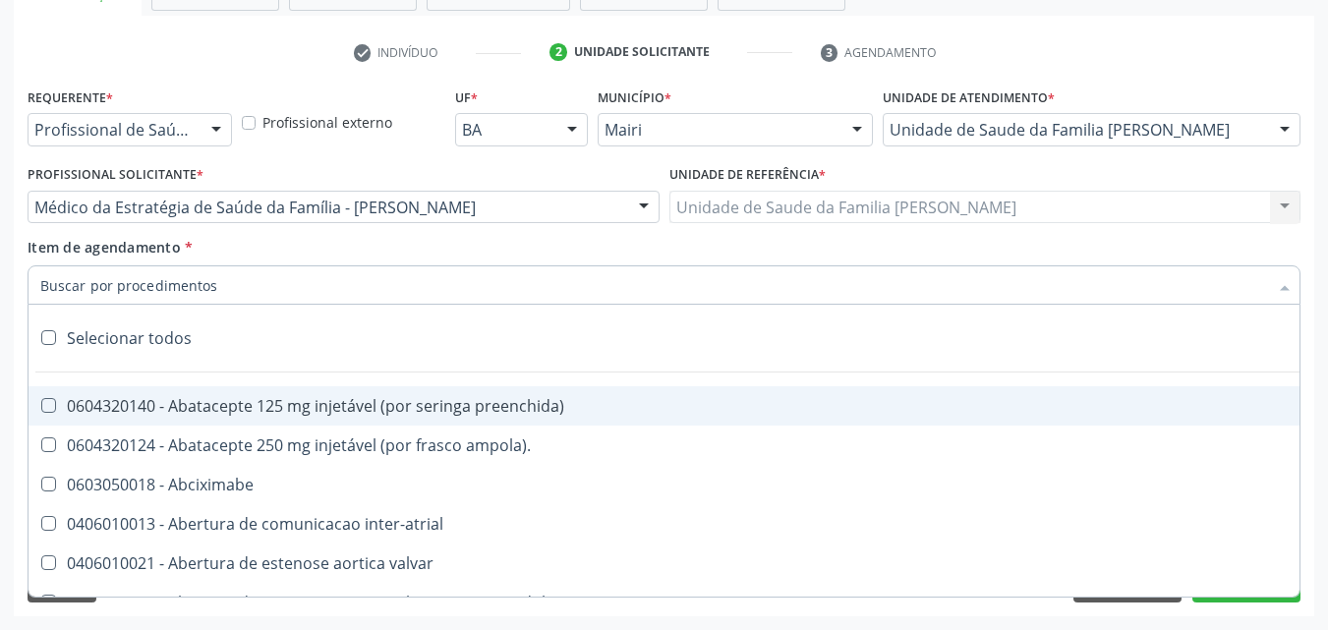
type input "U"
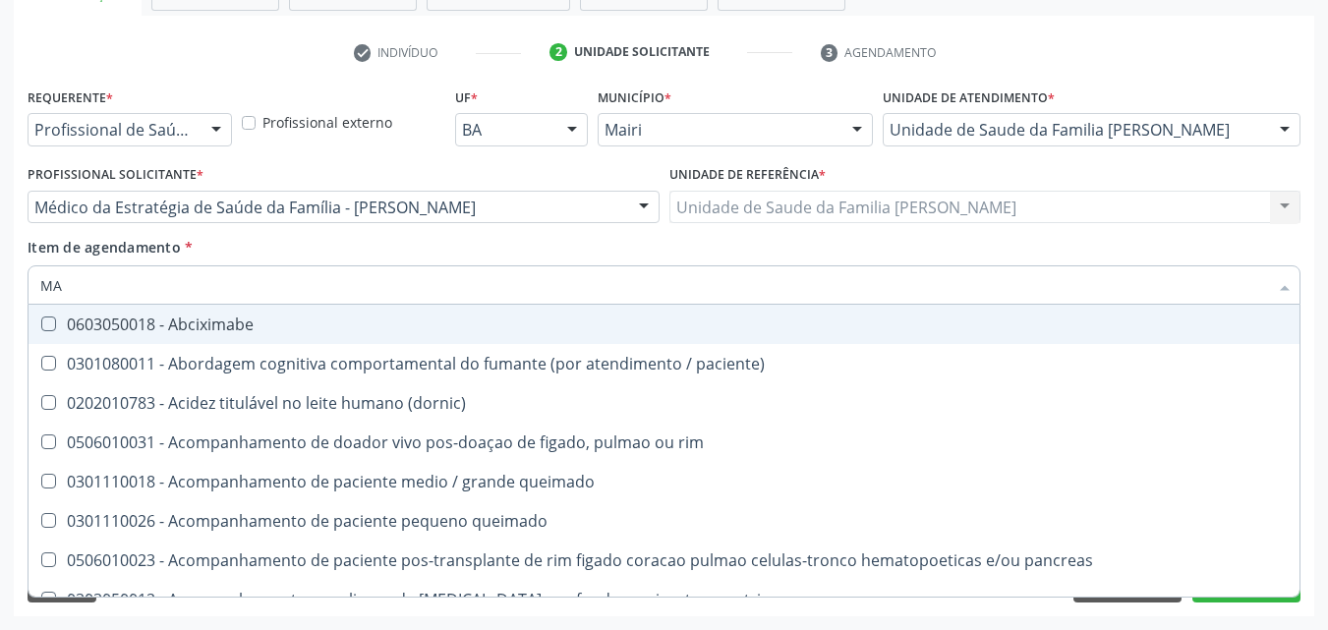
type input "MAM"
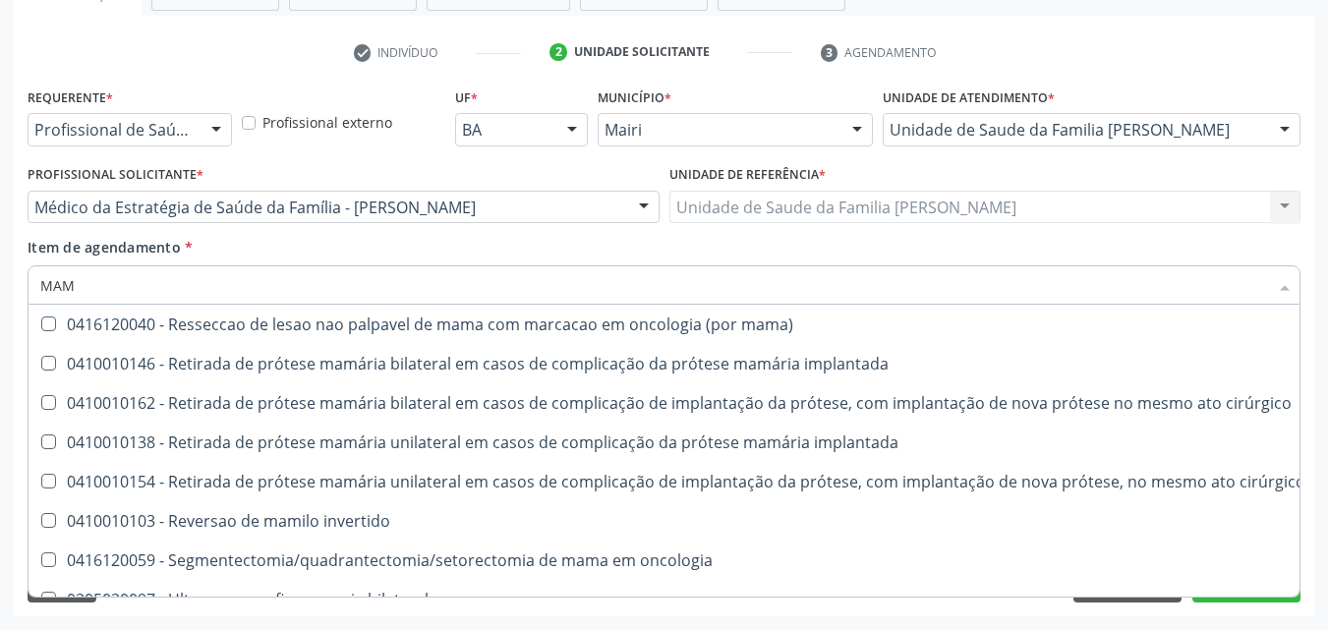
scroll to position [2004, 0]
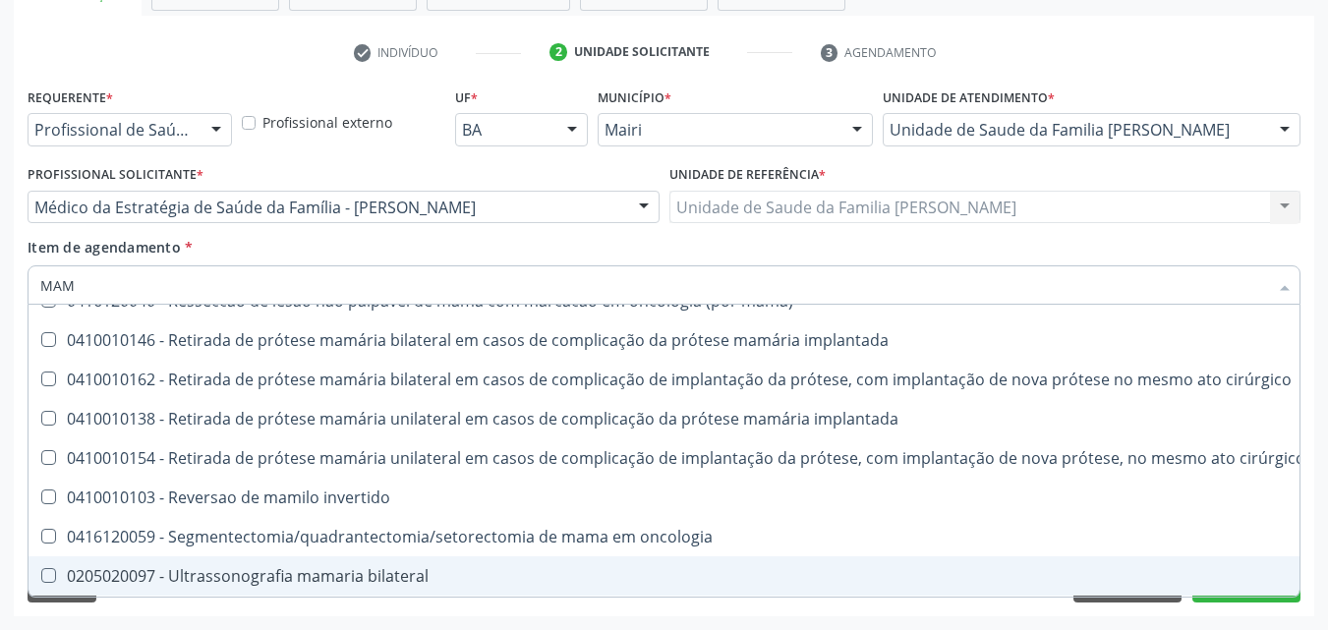
click at [355, 568] on div "0205020097 - Ultrassonografia mamaria bilateral" at bounding box center [672, 576] width 1265 height 16
checkbox bilateral "true"
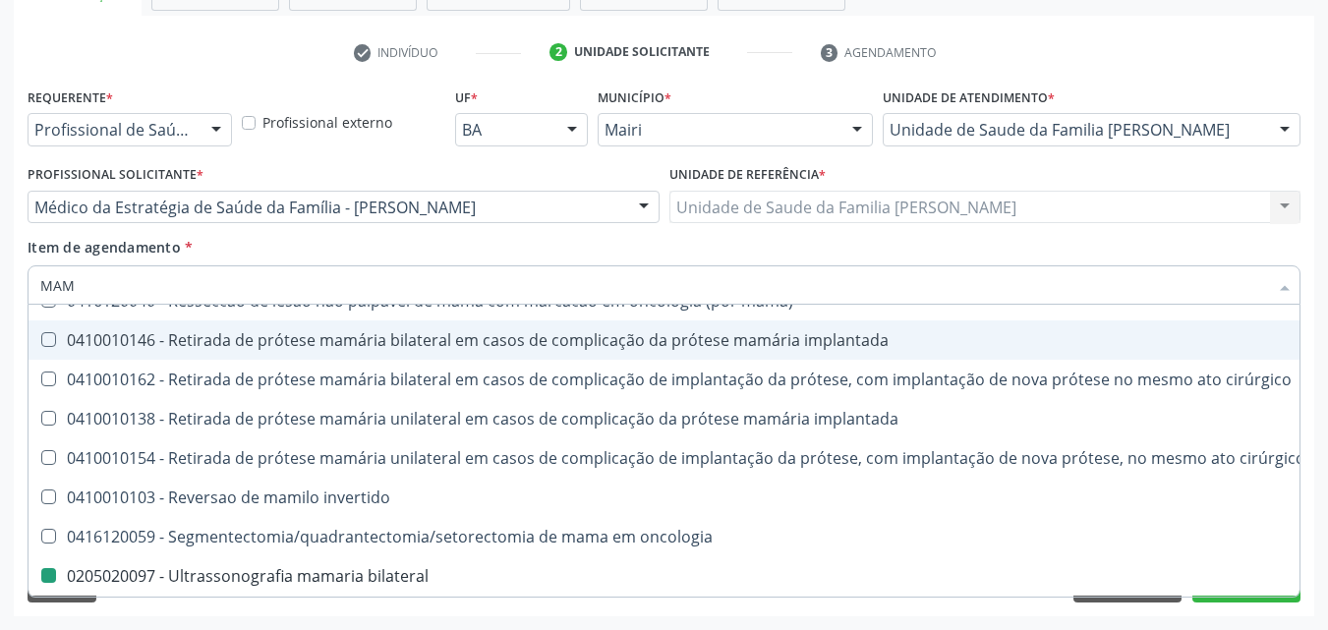
click at [590, 163] on div "Profissional Solicitante * Médico da Estratégia de Saúde da Família - [PERSON_N…" at bounding box center [344, 191] width 632 height 63
checkbox mama "true"
checkbox bilateral "false"
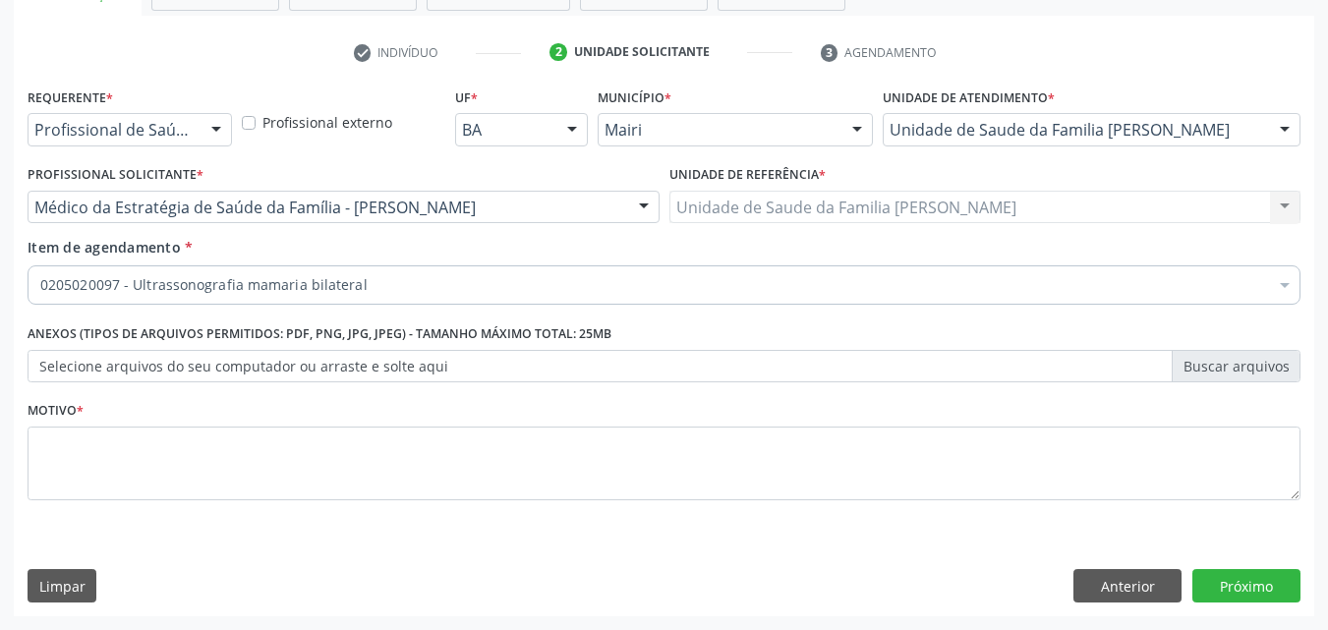
scroll to position [0, 0]
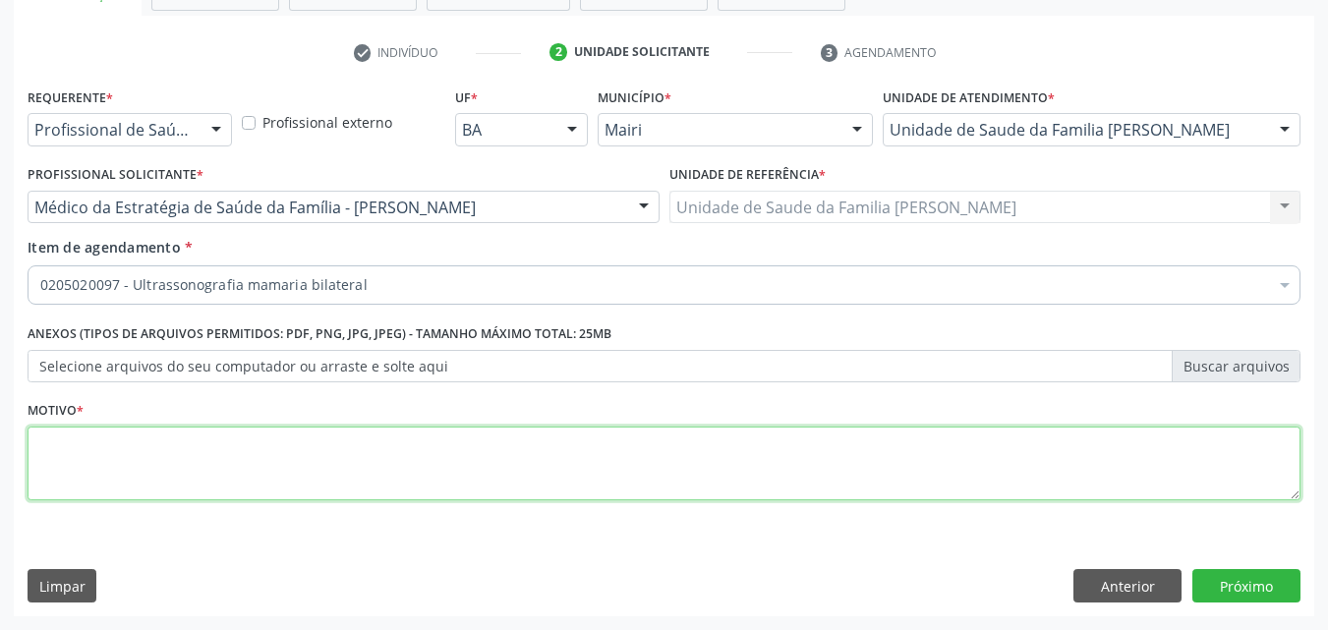
click at [250, 449] on textarea at bounding box center [664, 464] width 1273 height 75
type textarea "URGENTE"
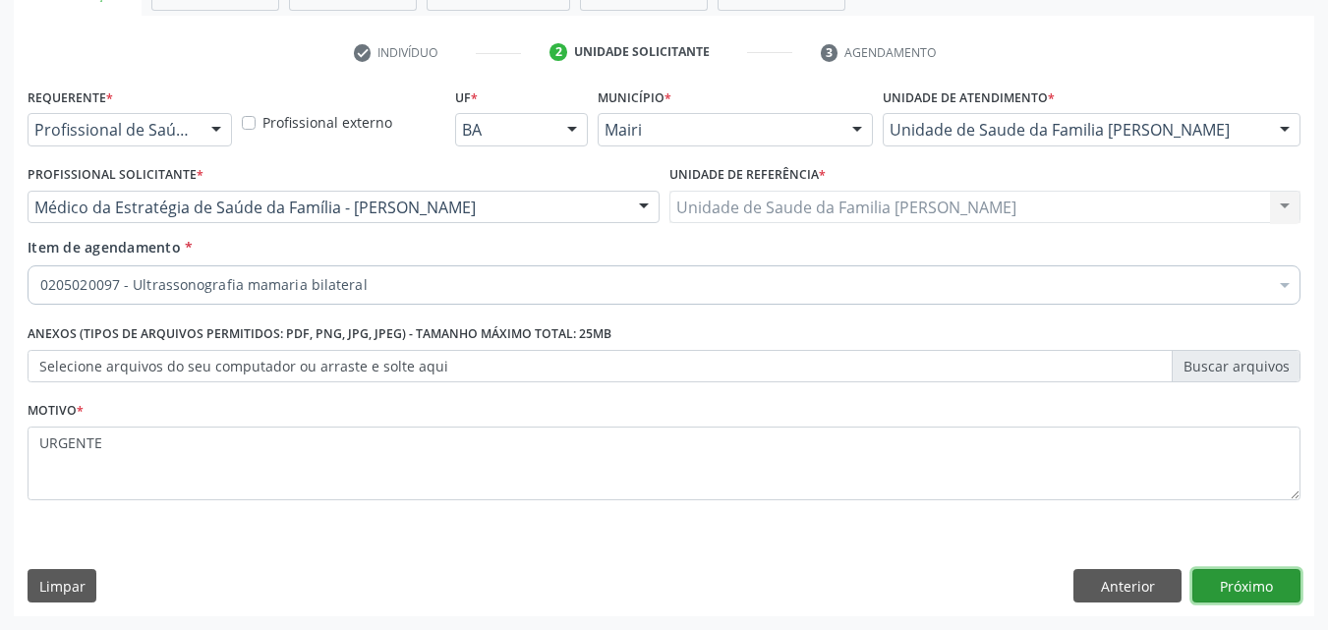
click at [1234, 591] on button "Próximo" at bounding box center [1247, 585] width 108 height 33
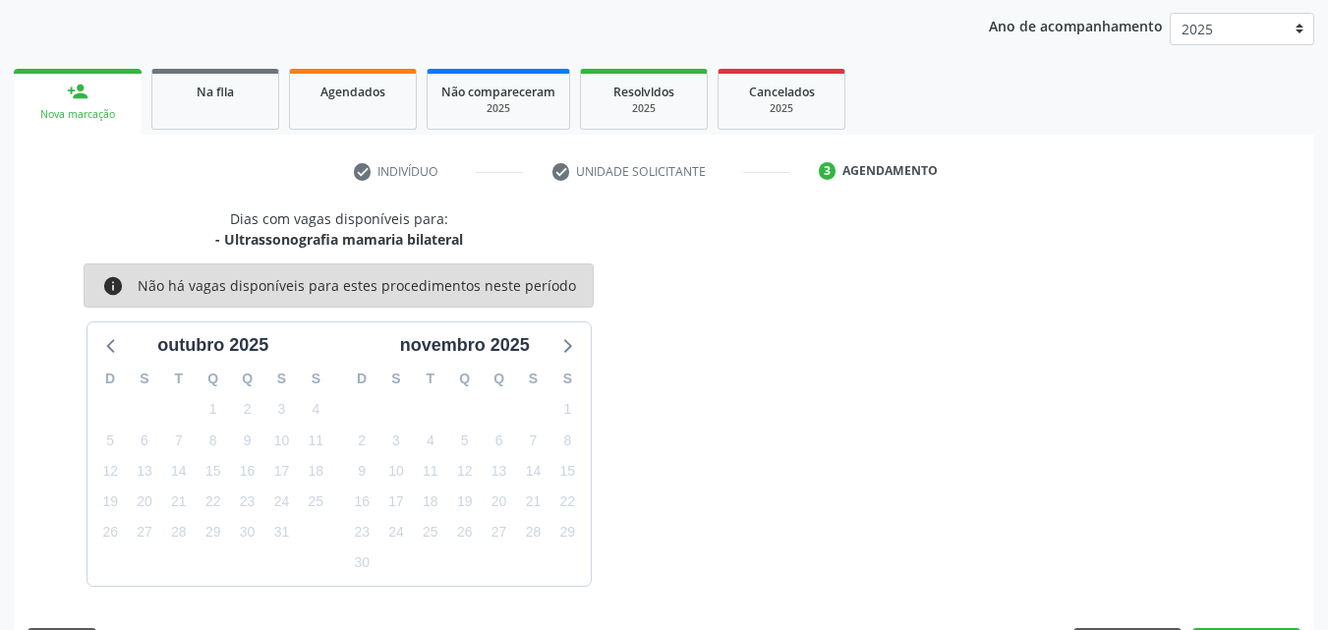
scroll to position [283, 0]
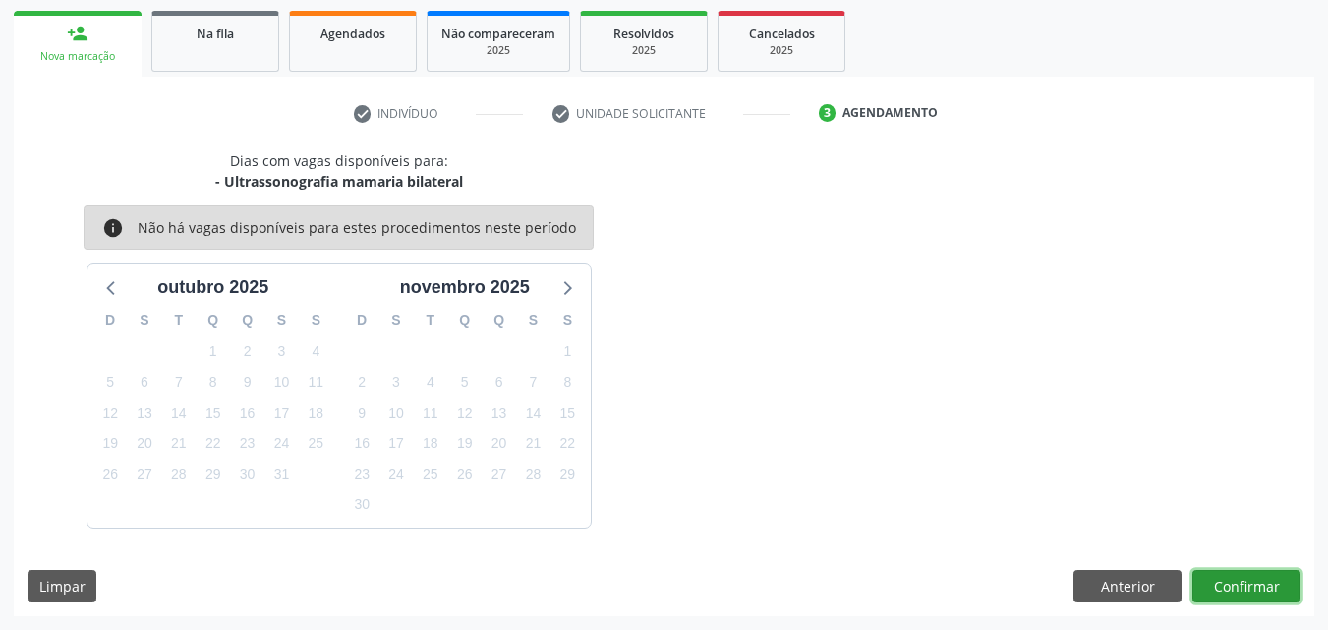
click at [1270, 589] on button "Confirmar" at bounding box center [1247, 586] width 108 height 33
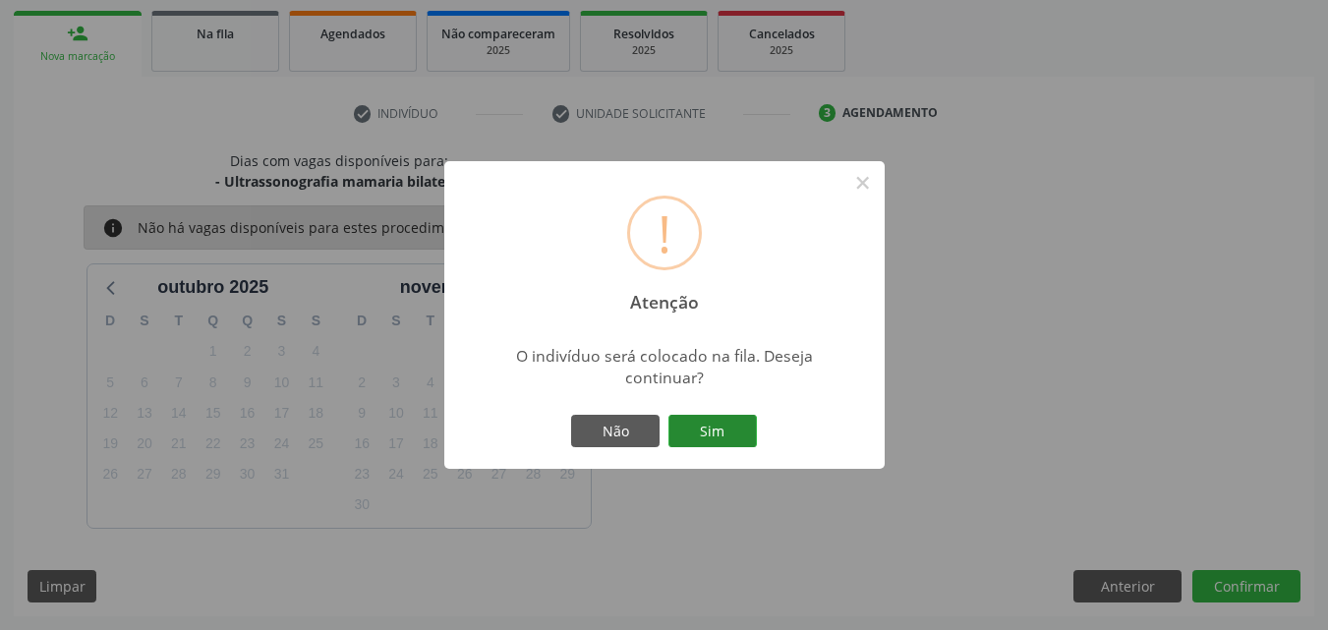
click at [714, 433] on button "Sim" at bounding box center [713, 431] width 88 height 33
